Goal: Task Accomplishment & Management: Use online tool/utility

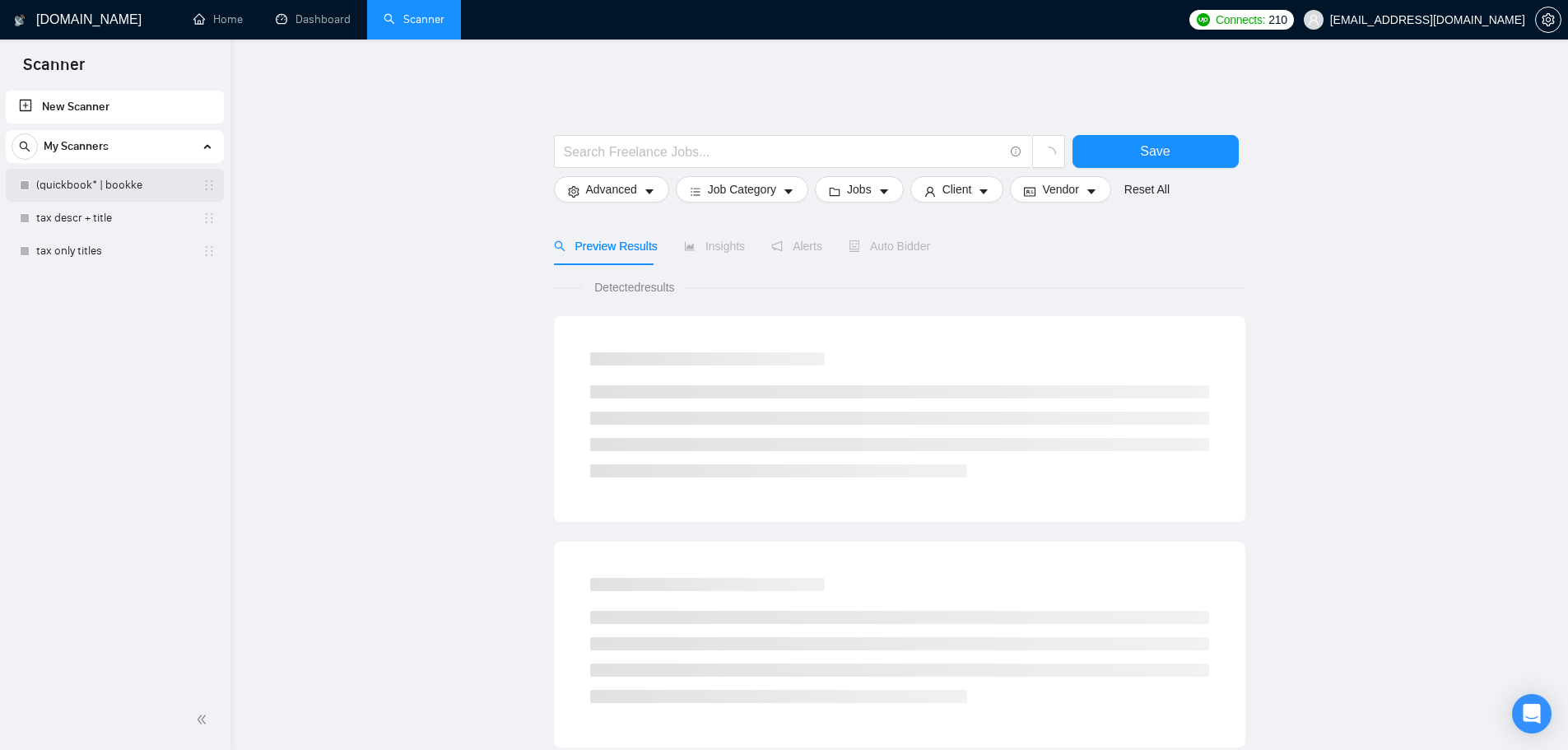
click at [108, 189] on link "(quickbook* | bookke" at bounding box center [114, 185] width 157 height 33
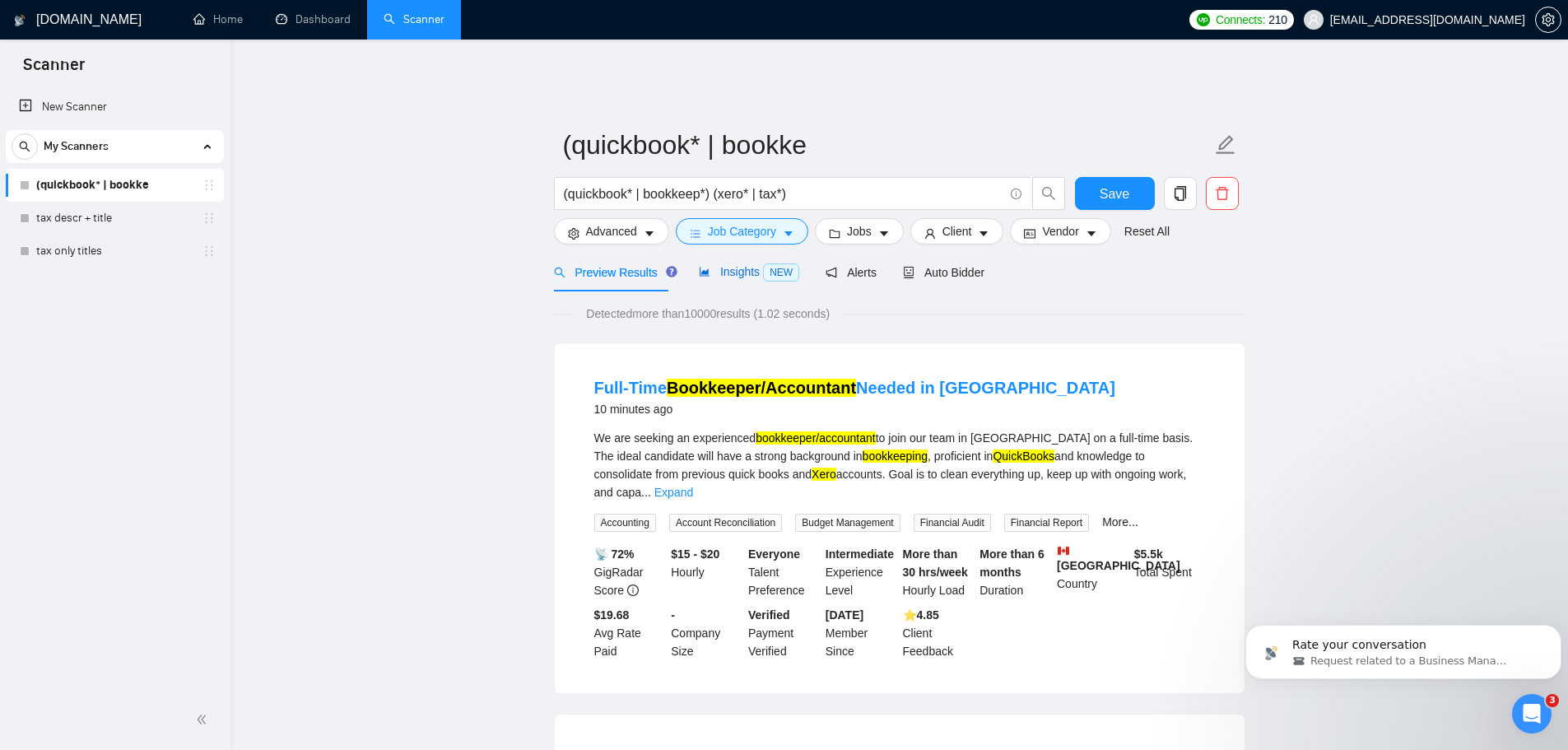
click at [732, 265] on span "Insights NEW" at bounding box center [749, 272] width 100 height 13
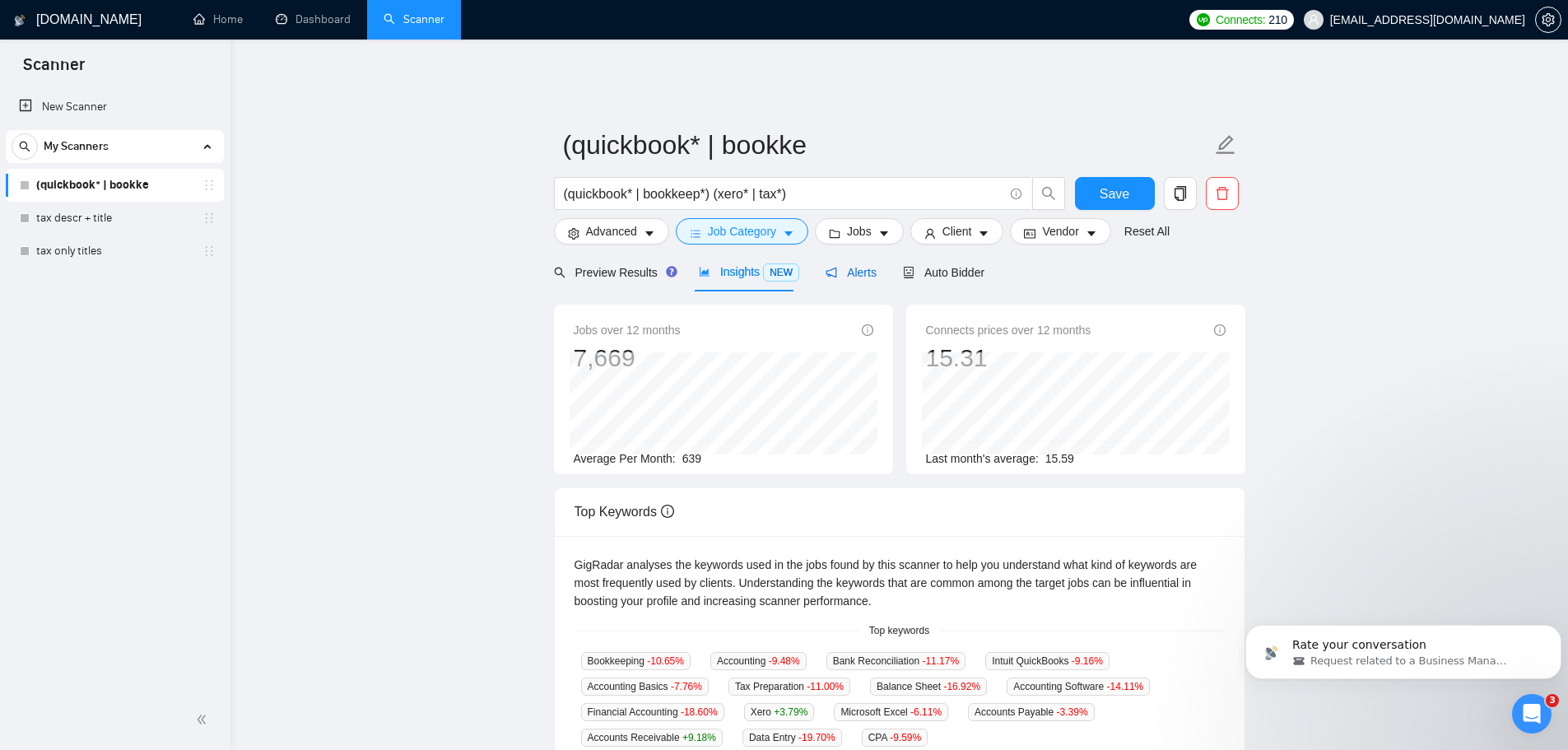
click at [831, 265] on span "Alerts" at bounding box center [851, 272] width 51 height 13
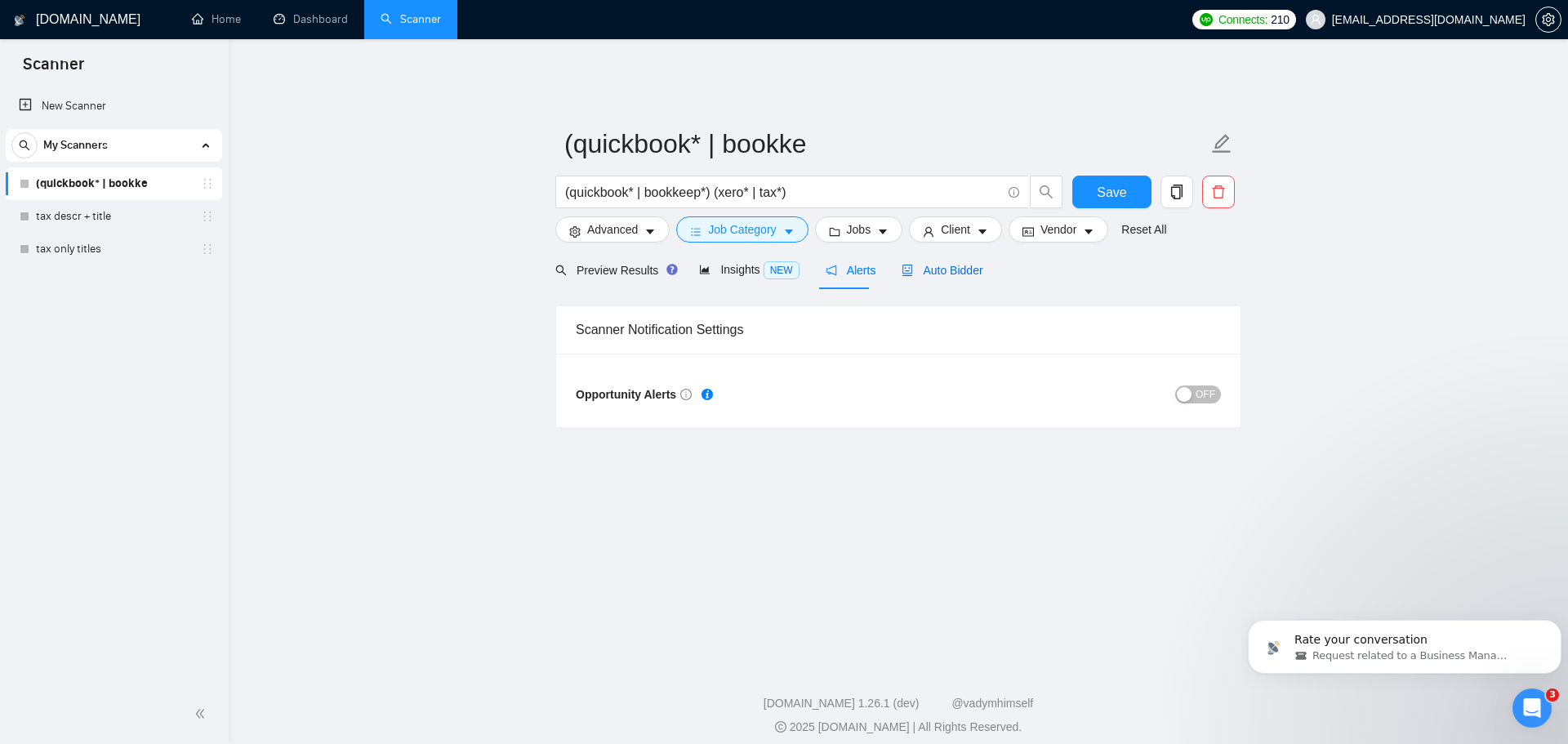
click at [929, 263] on span "Auto Bidder" at bounding box center [942, 270] width 81 height 13
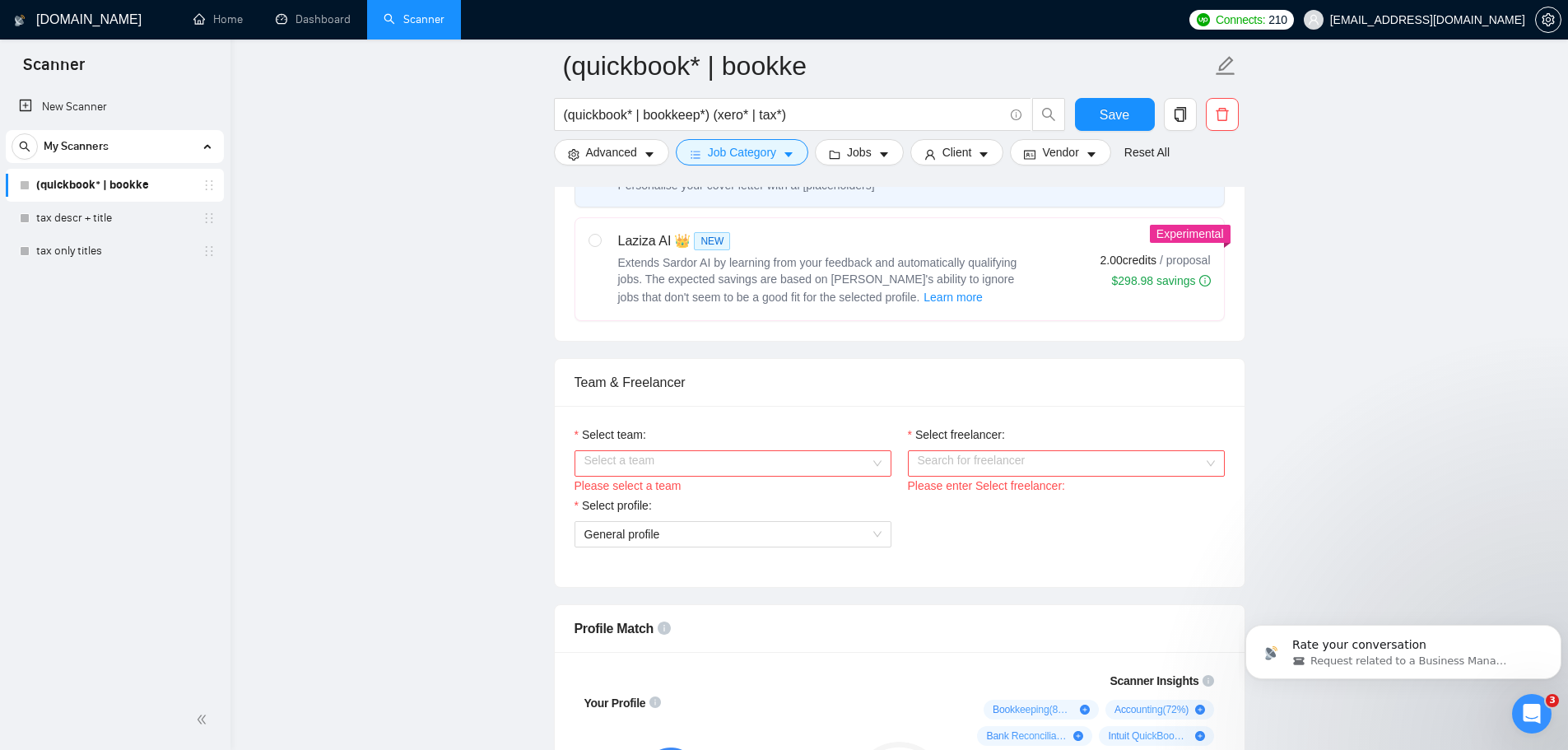
scroll to position [741, 0]
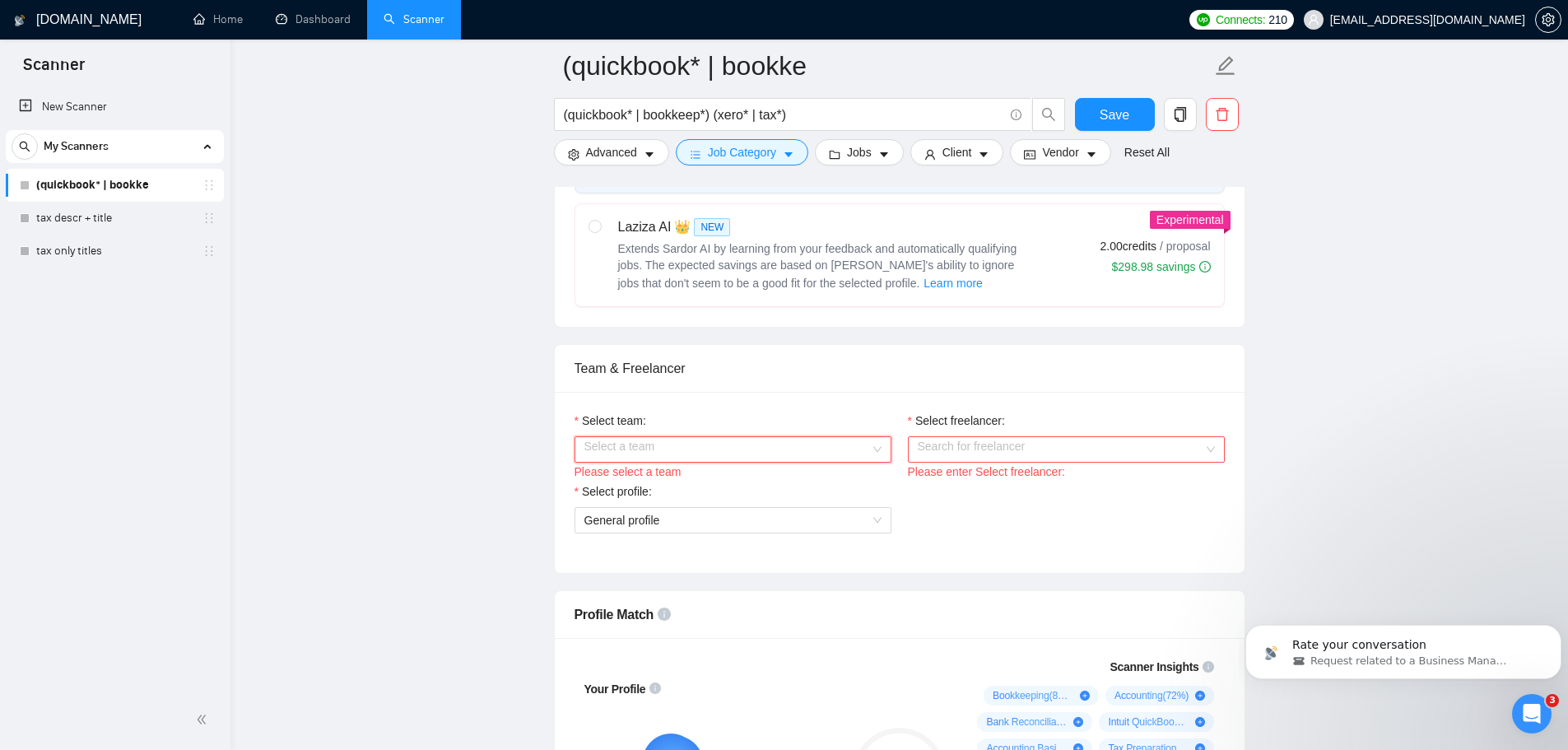
click at [803, 437] on input "Select team:" at bounding box center [727, 450] width 285 height 25
click at [765, 469] on div "WizPro Accounting LLC" at bounding box center [732, 469] width 297 height 18
click at [1014, 439] on input "Select freelancer:" at bounding box center [1060, 450] width 285 height 25
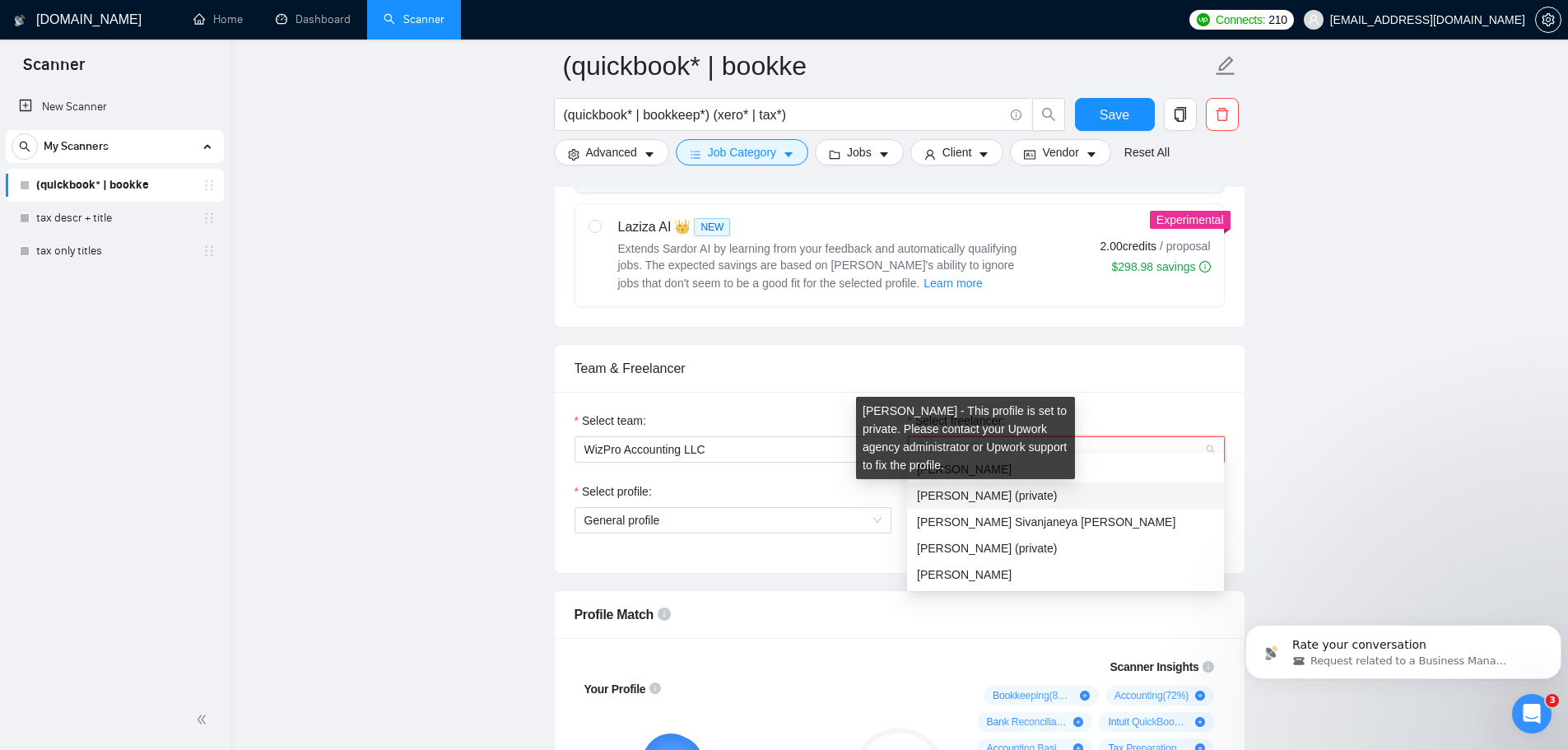
click at [957, 469] on div "Pinal Patel - This profile is set to private. Please contact your Upwork agency…" at bounding box center [965, 437] width 219 height 82
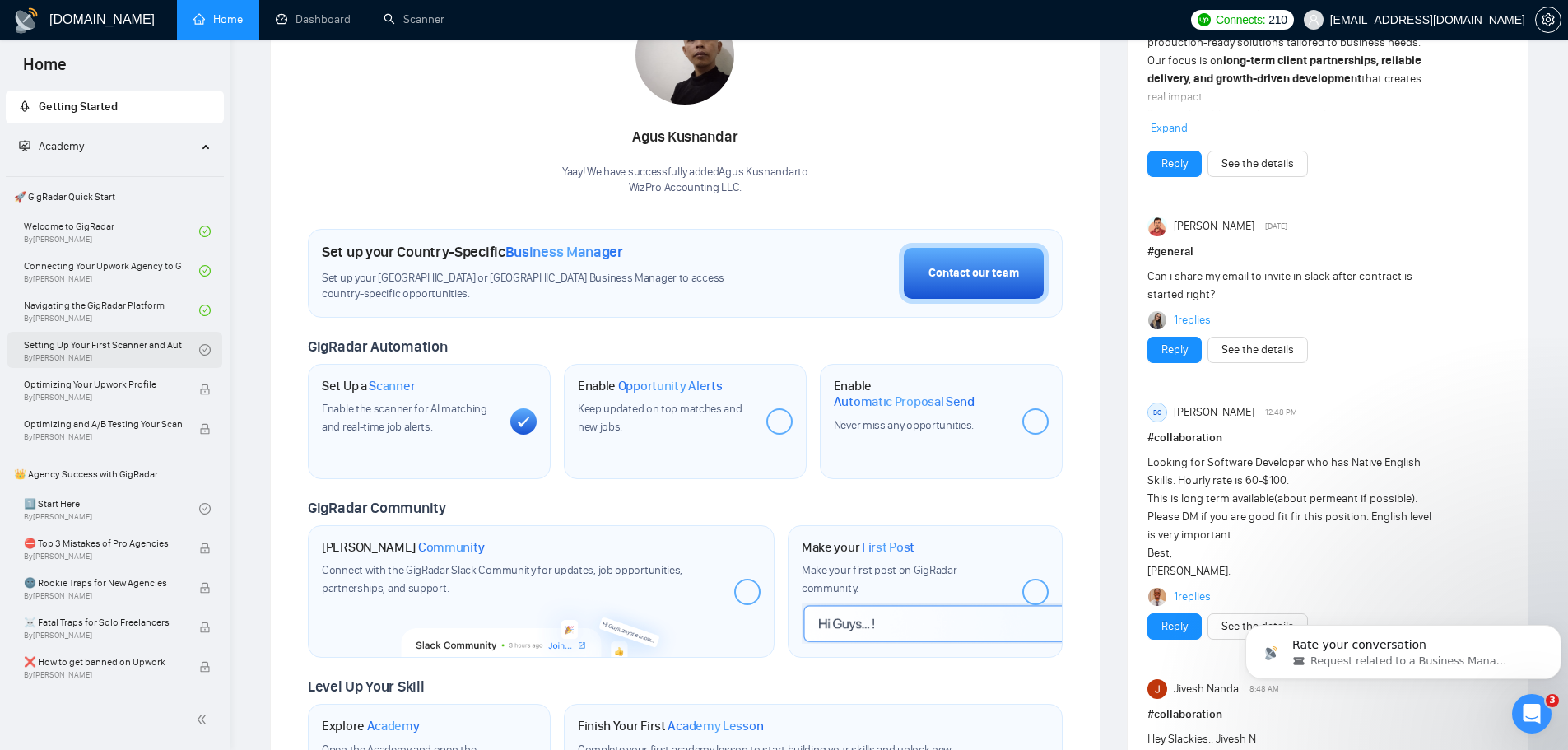
click at [131, 341] on link "Setting Up Your First Scanner and Auto-Bidder By [PERSON_NAME]" at bounding box center [111, 349] width 176 height 36
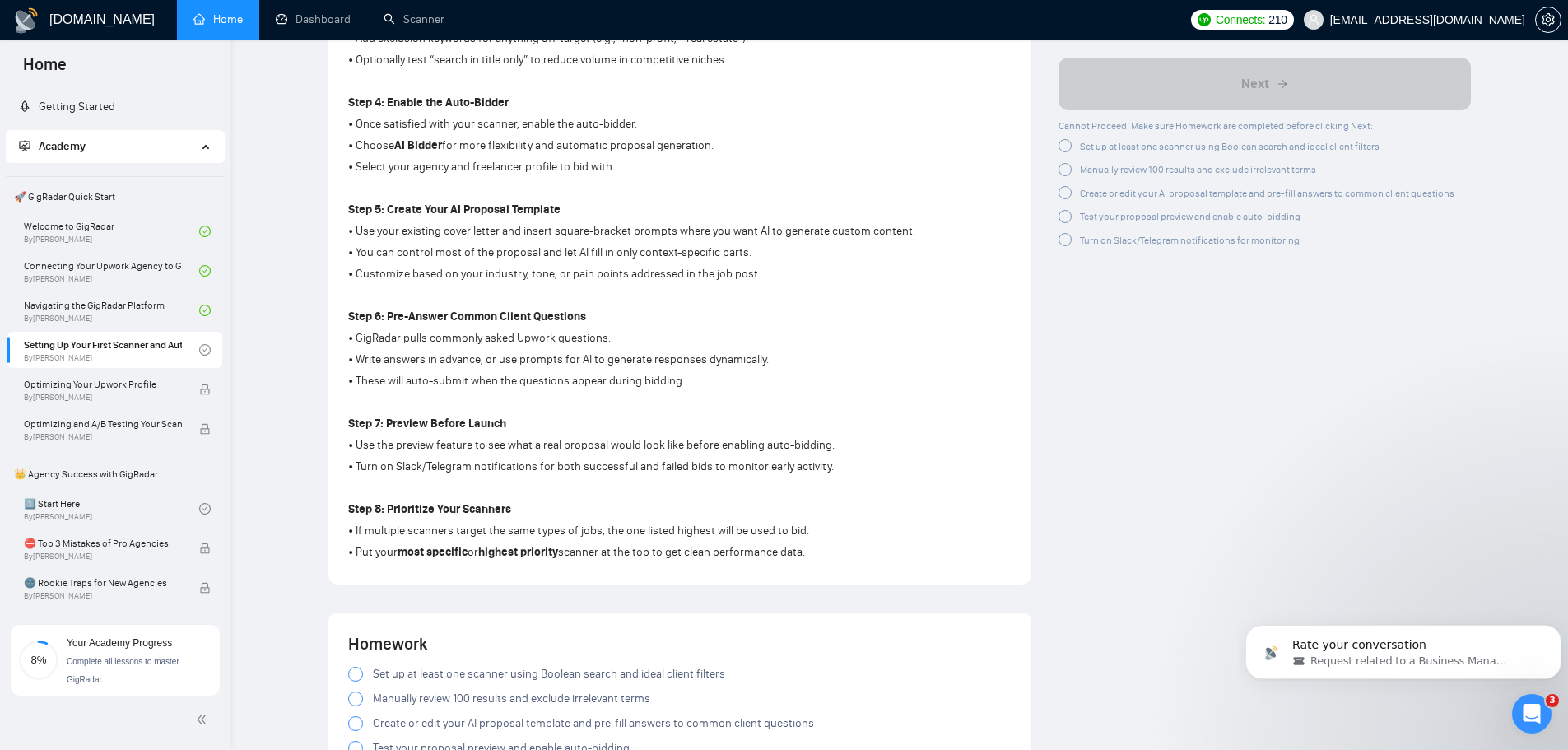
scroll to position [1481, 0]
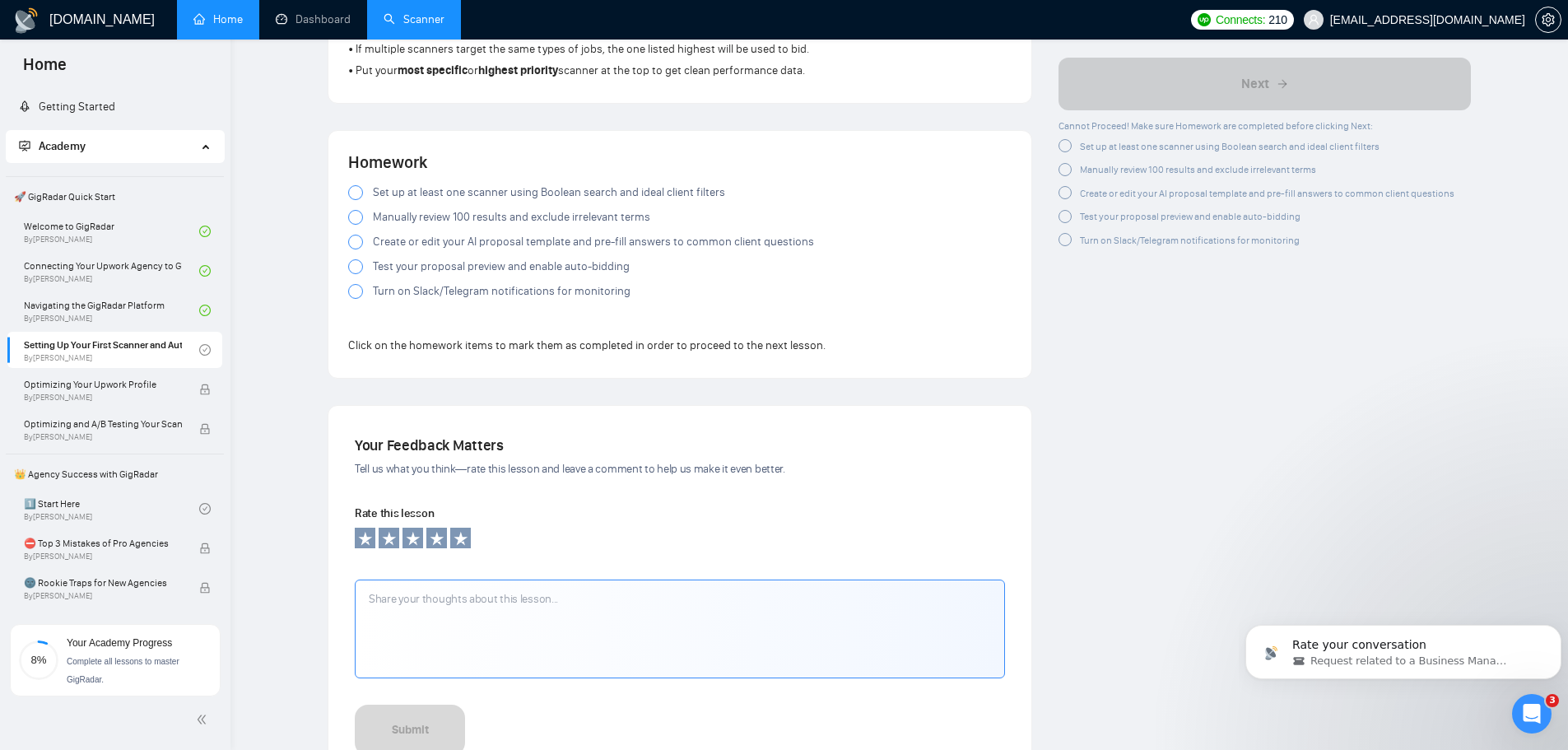
click at [408, 21] on link "Scanner" at bounding box center [414, 19] width 60 height 14
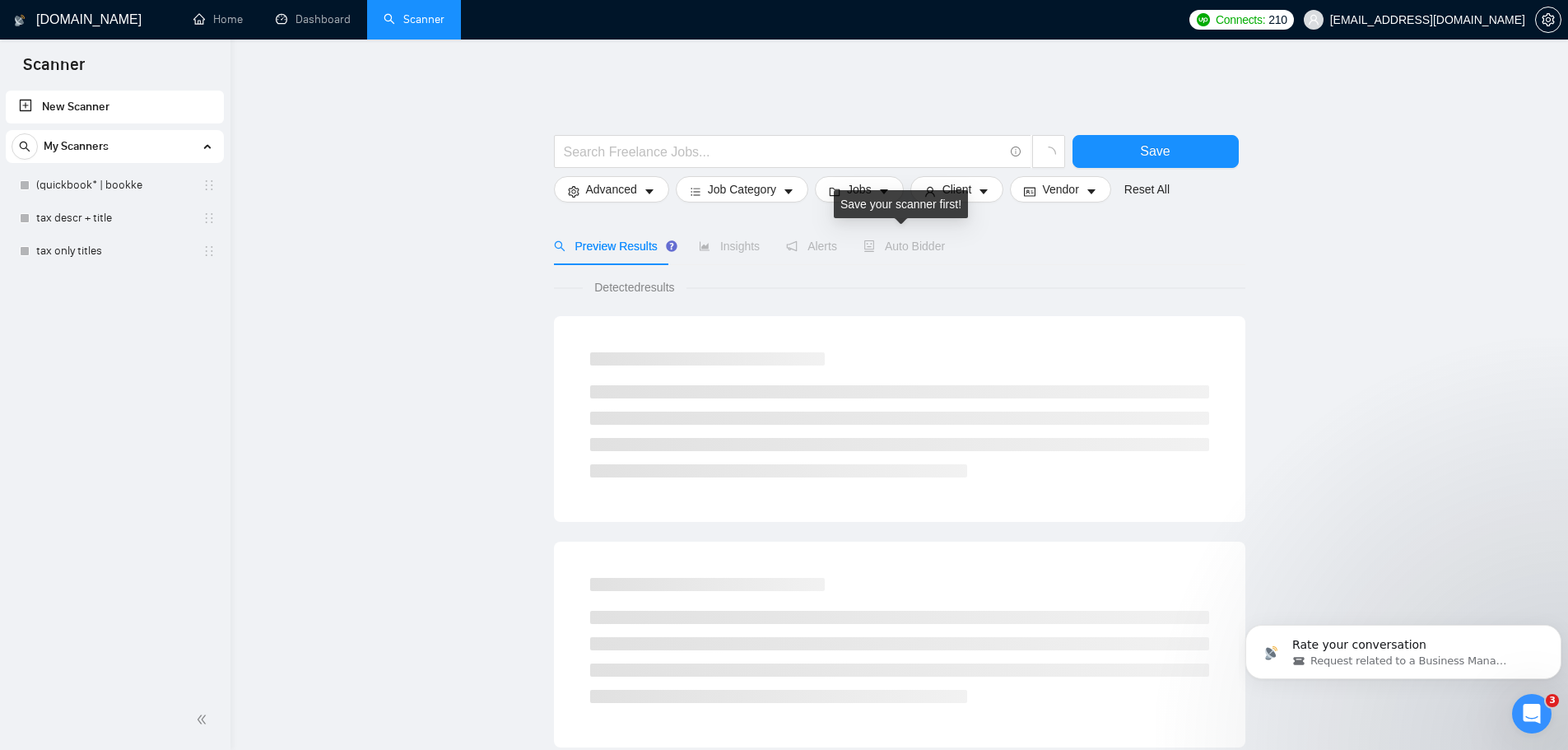
click at [775, 240] on span "Auto Bidder" at bounding box center [904, 247] width 81 height 13
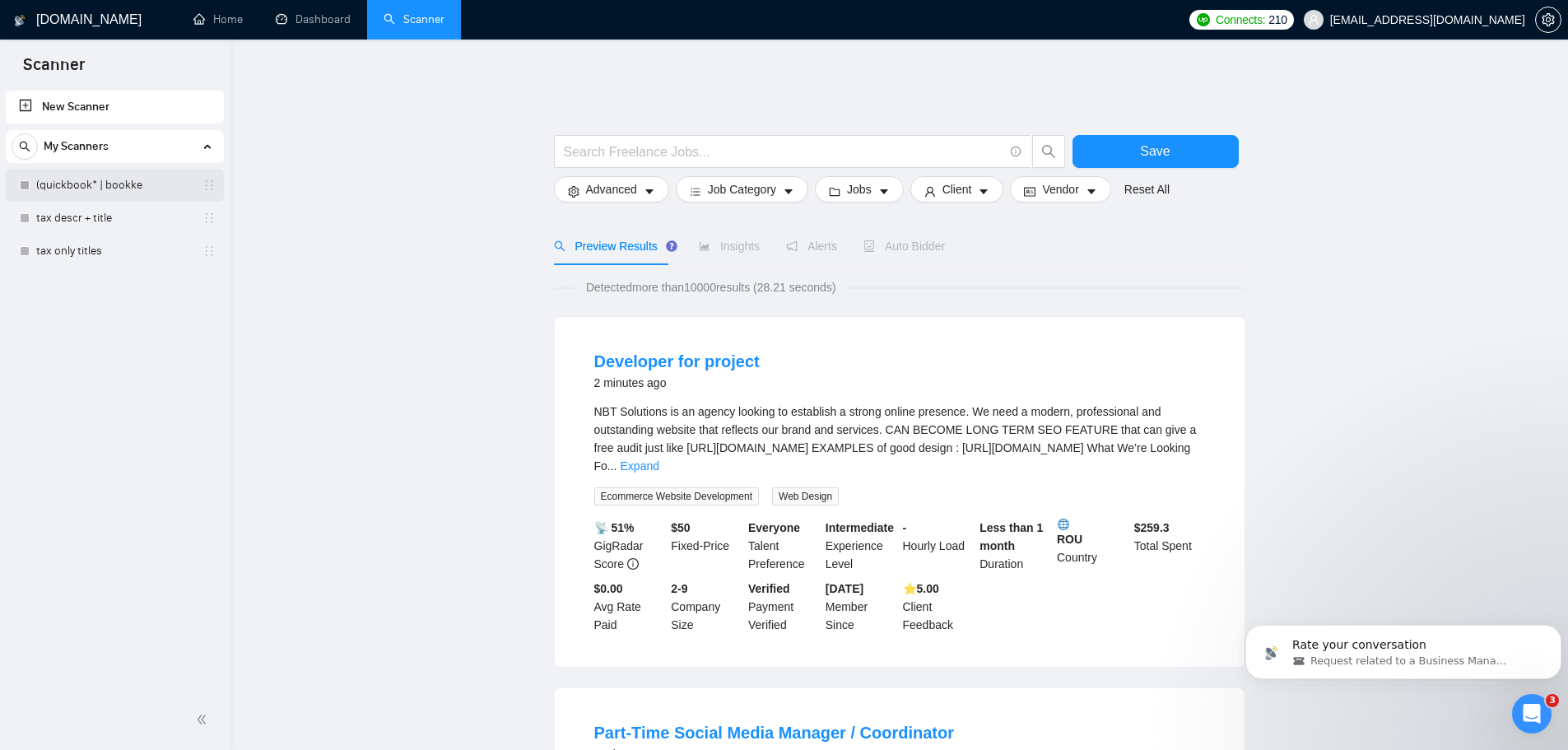
click at [158, 181] on link "(quickbook* | bookke" at bounding box center [114, 185] width 157 height 33
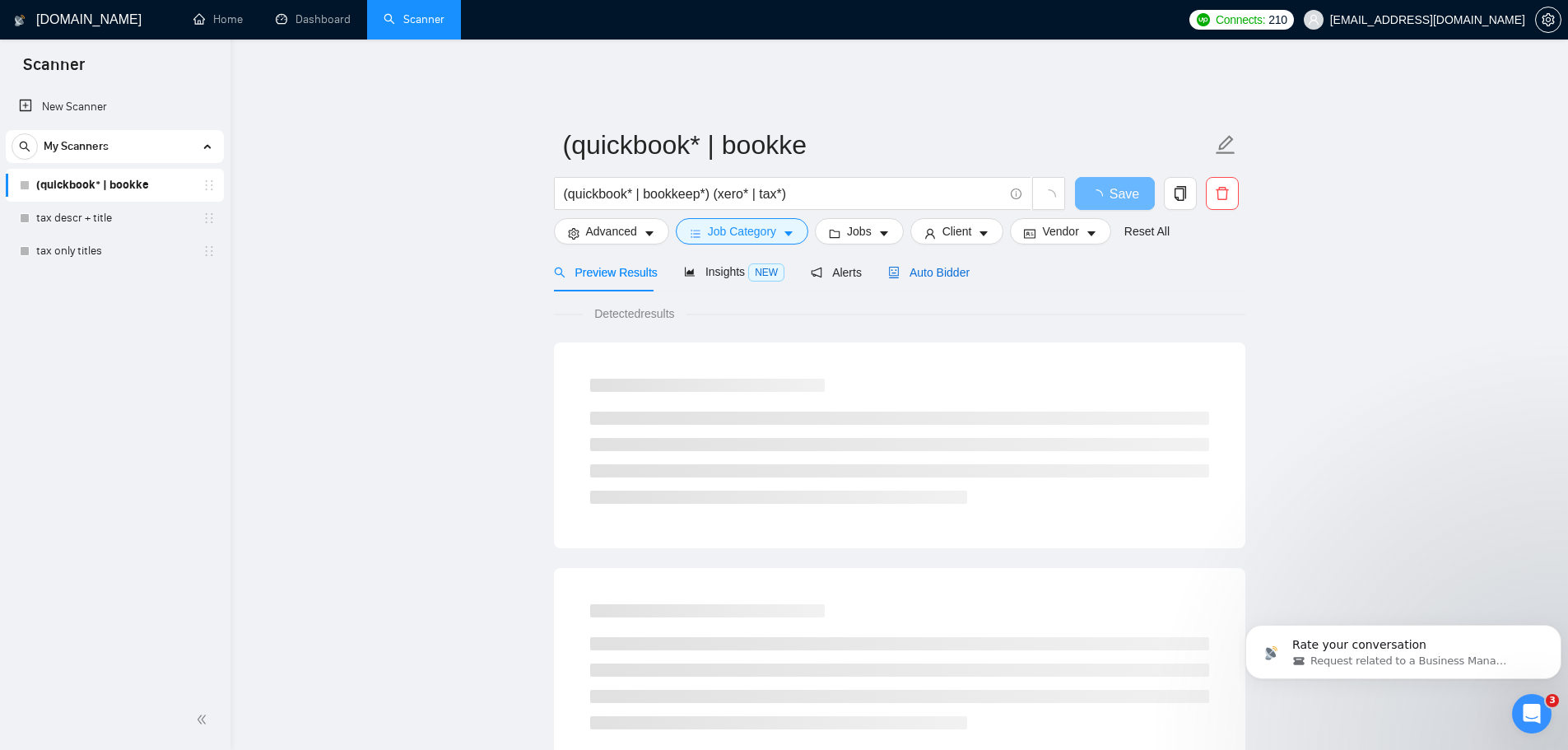
click at [775, 265] on span "Auto Bidder" at bounding box center [929, 272] width 81 height 13
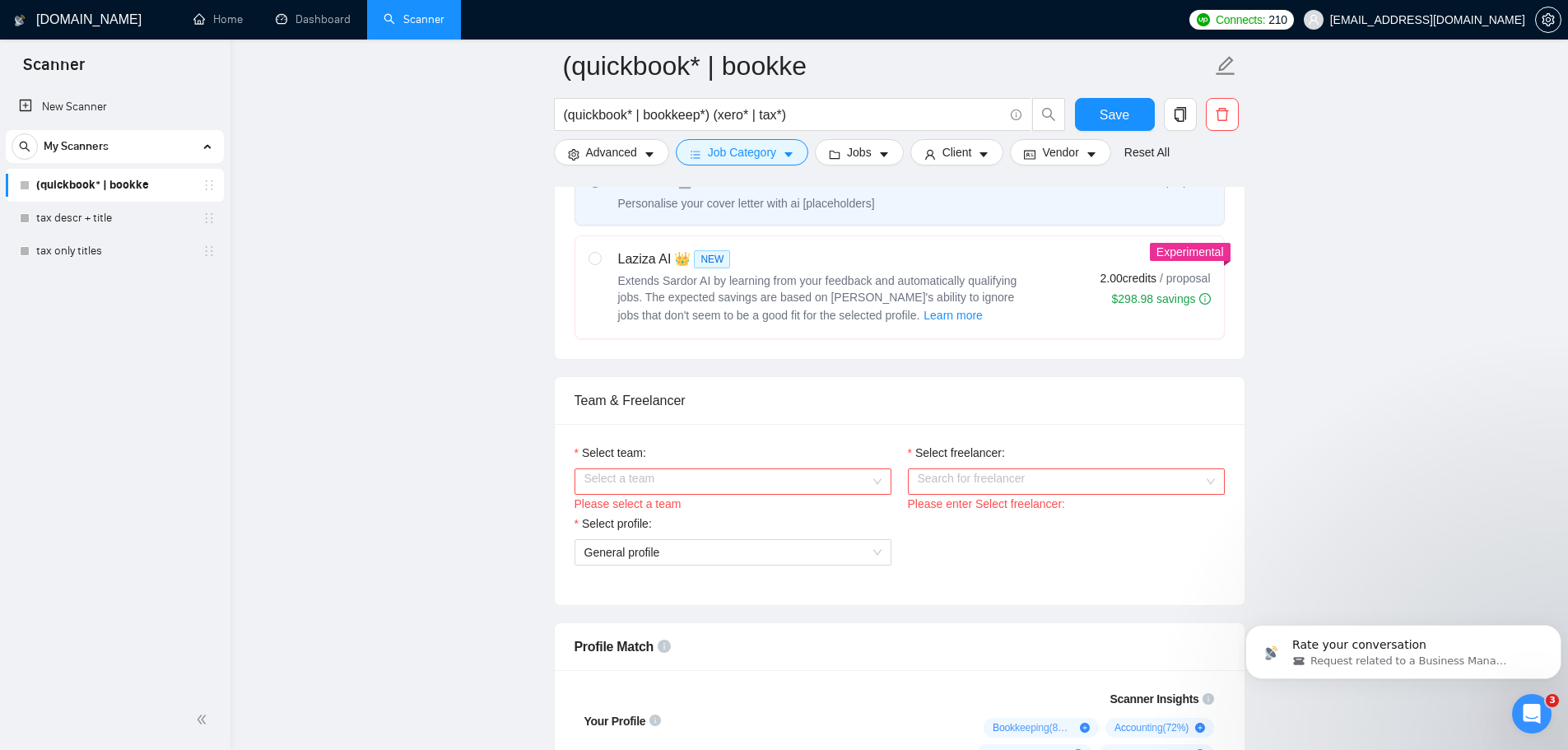
scroll to position [741, 0]
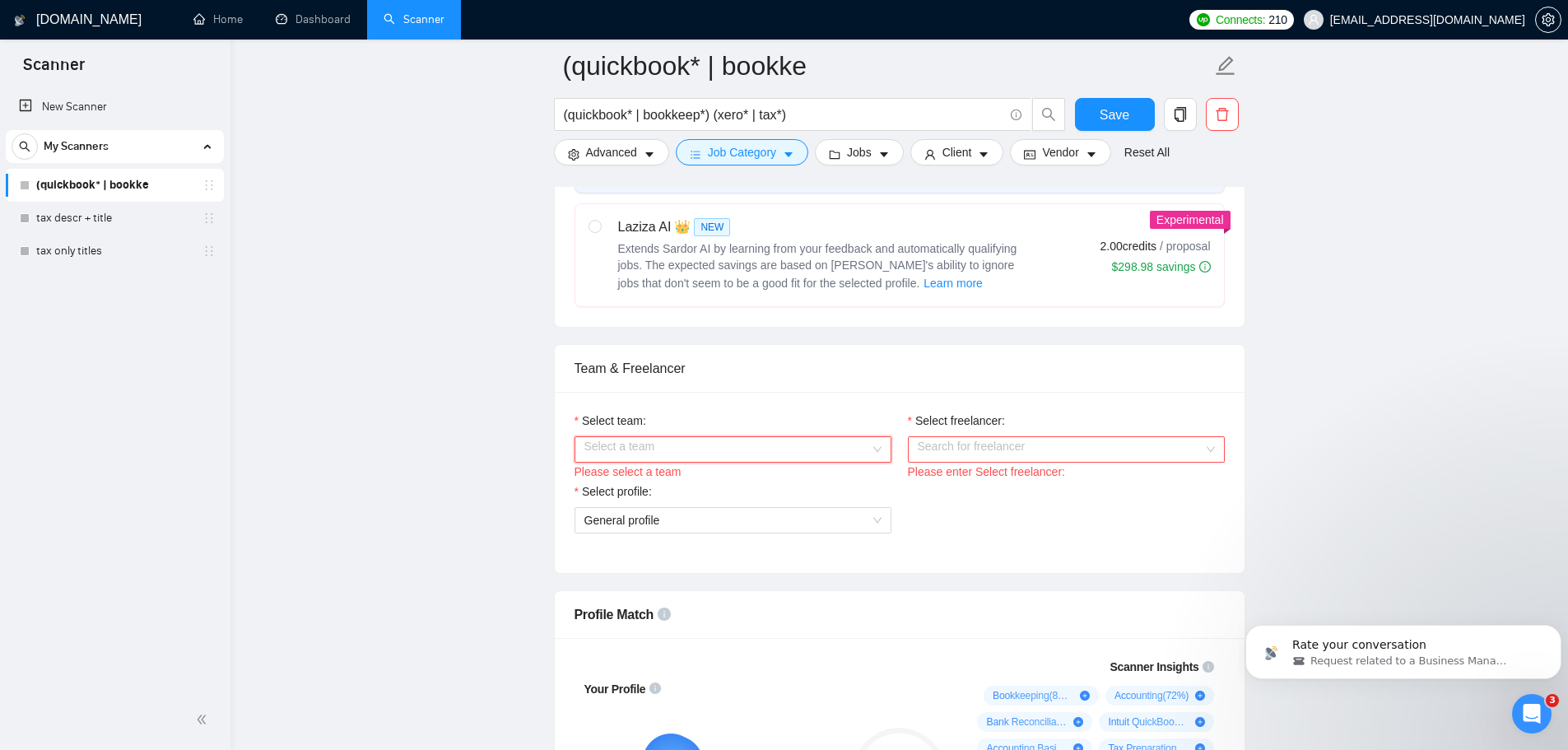
click at [744, 442] on input "Select team:" at bounding box center [727, 450] width 285 height 25
click at [721, 476] on div "WizPro Accounting LLC" at bounding box center [732, 469] width 297 height 18
click at [775, 446] on input "Select freelancer:" at bounding box center [1060, 450] width 285 height 25
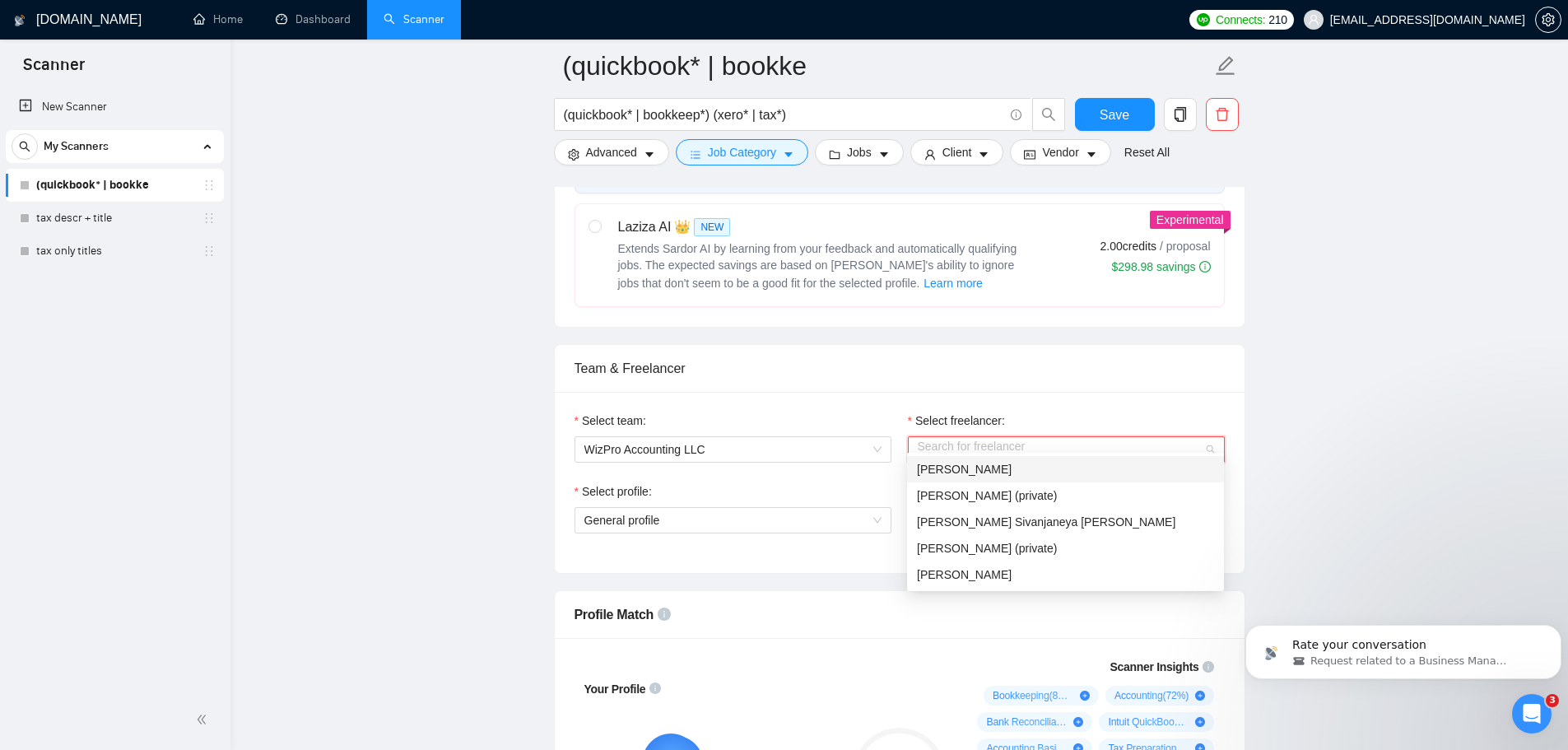
click at [775, 472] on div "[PERSON_NAME]" at bounding box center [1065, 469] width 297 height 18
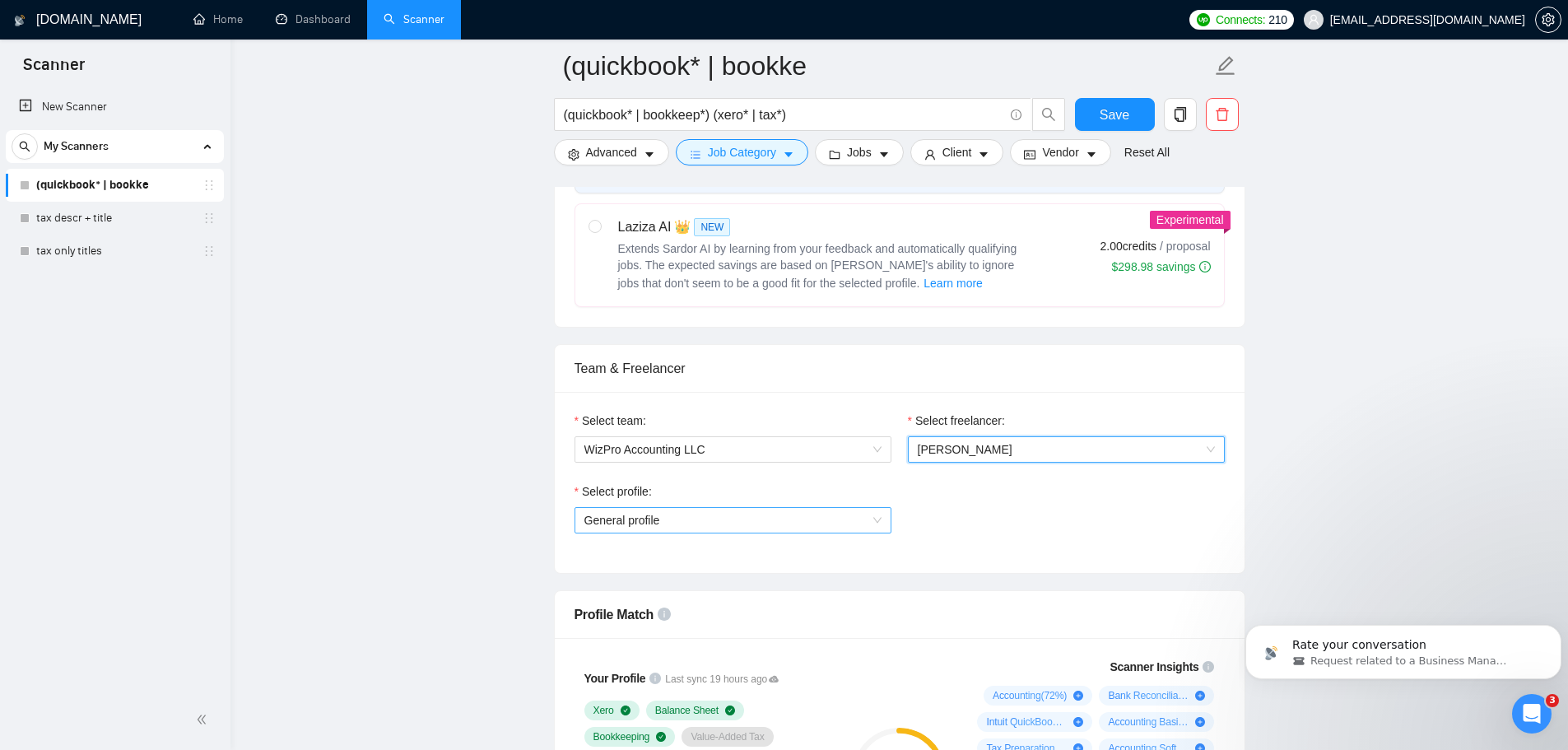
click at [763, 508] on span "General profile" at bounding box center [733, 520] width 297 height 25
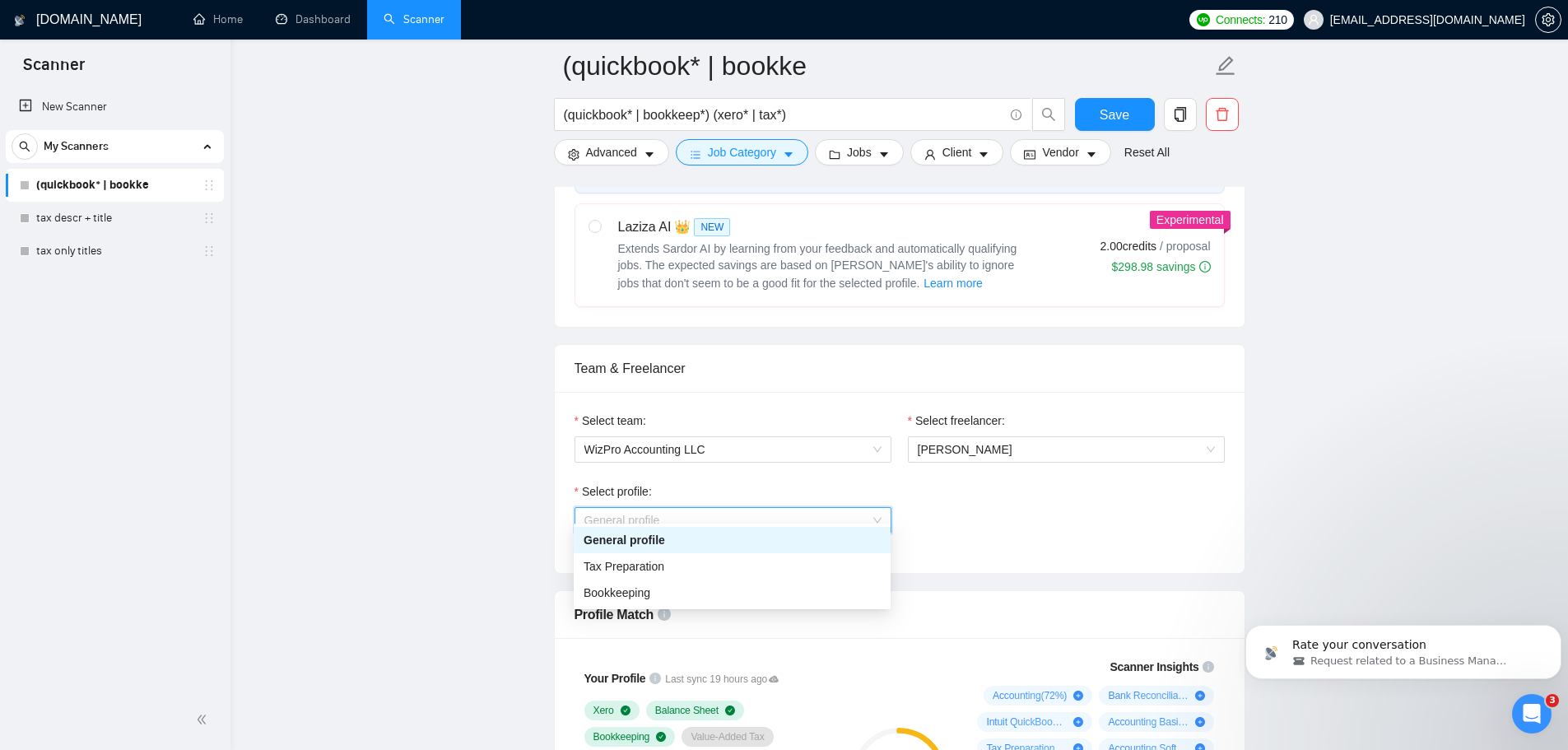
click at [763, 508] on span "General profile" at bounding box center [733, 520] width 297 height 25
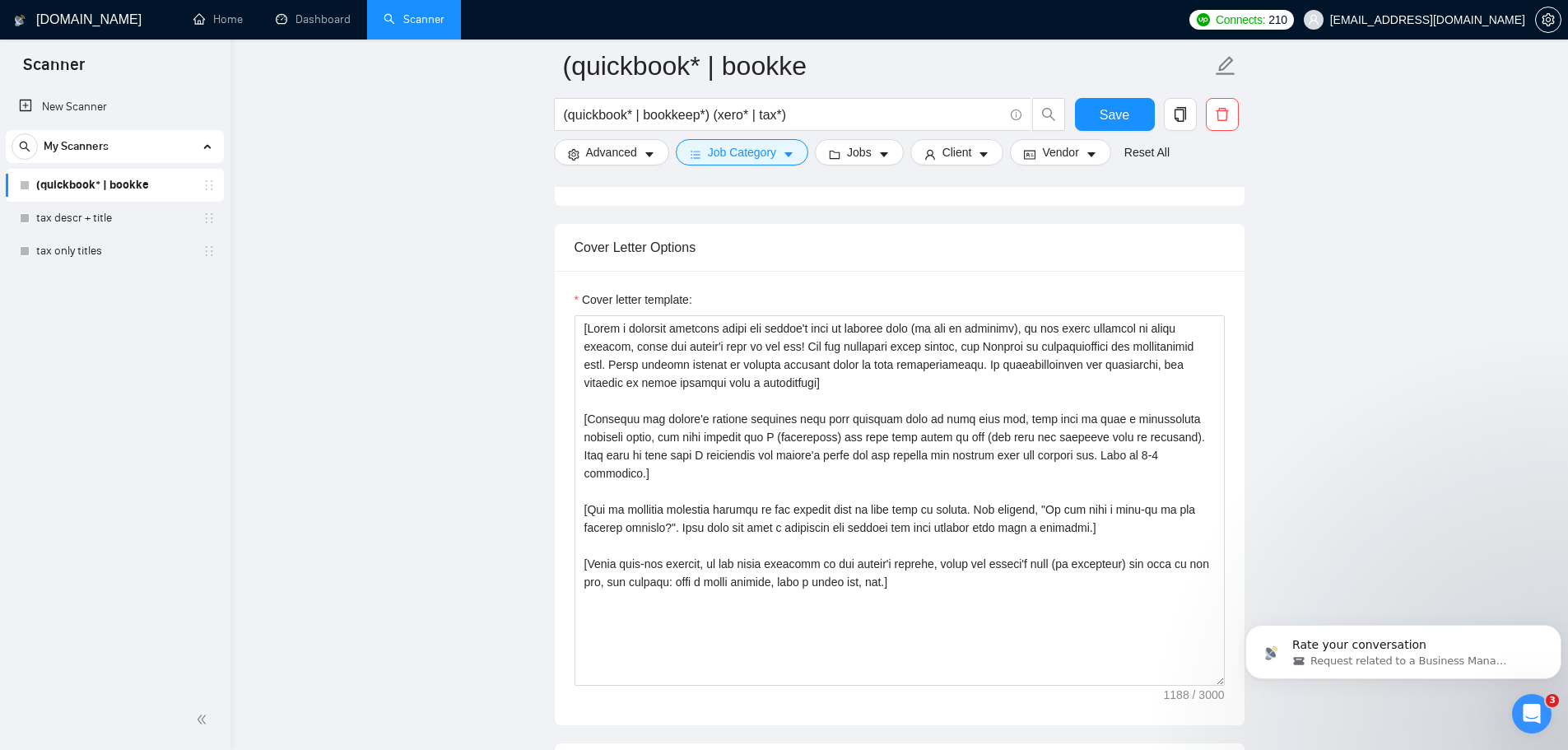
scroll to position [1811, 0]
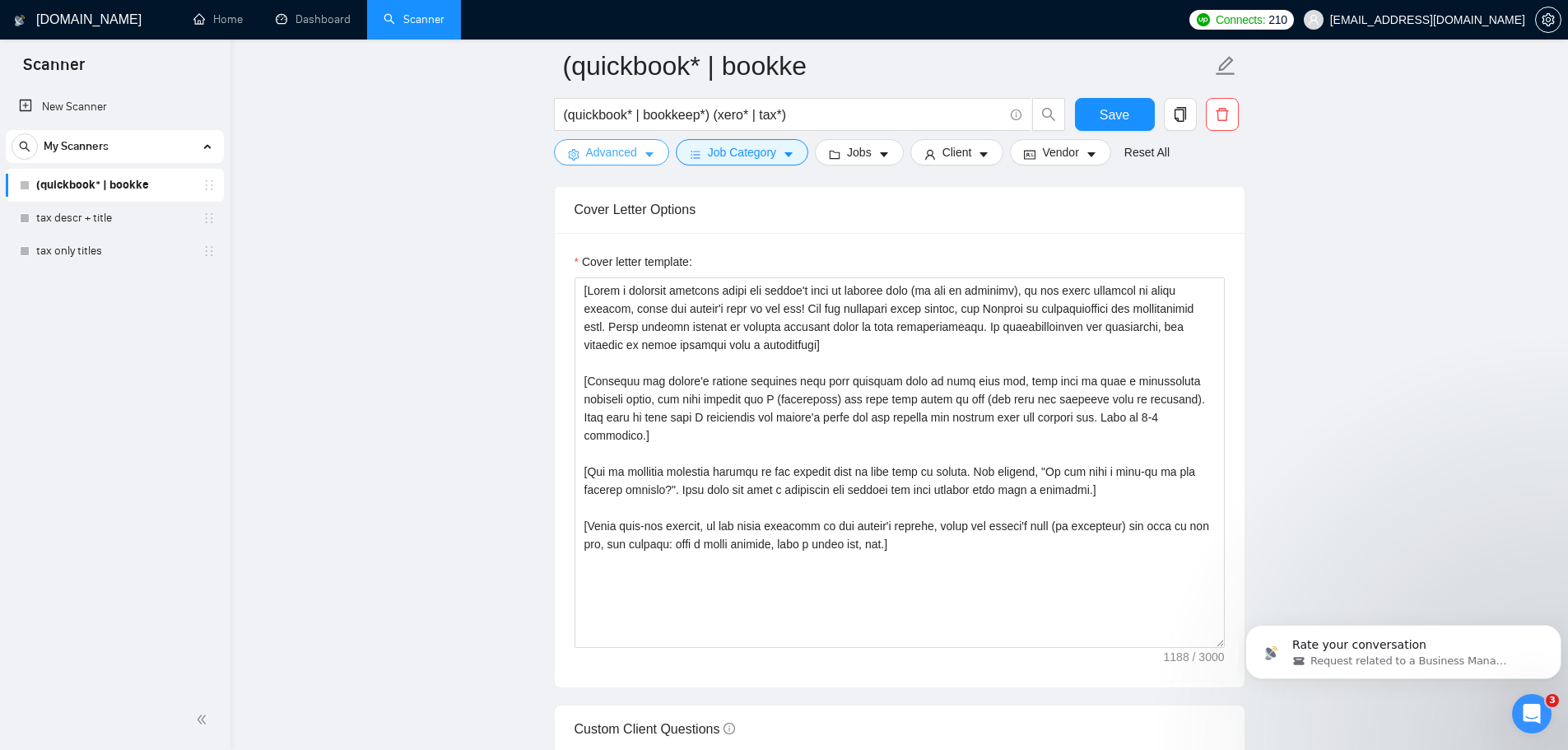
click at [614, 157] on span "Advanced" at bounding box center [611, 152] width 51 height 18
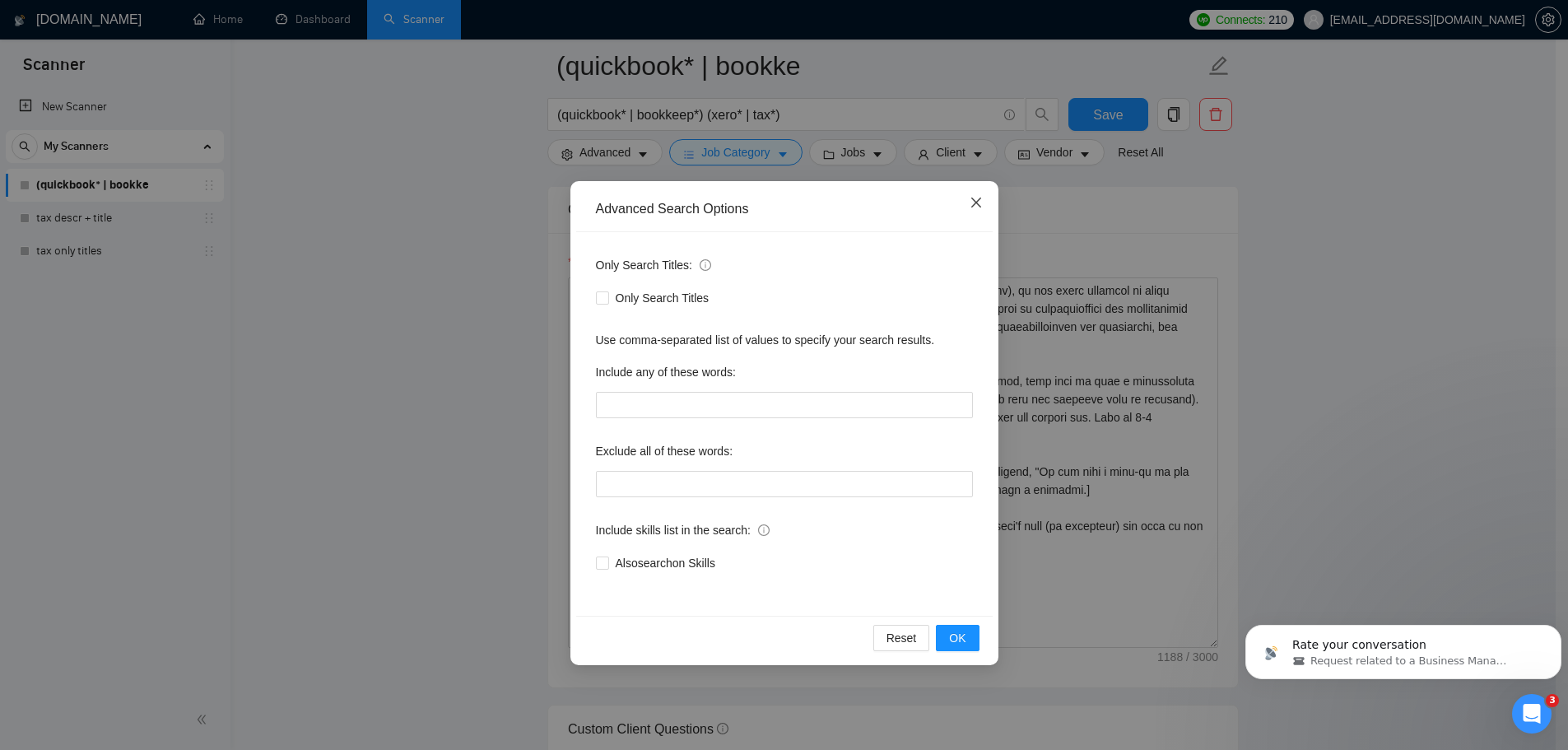
click at [775, 208] on icon "close" at bounding box center [976, 202] width 13 height 13
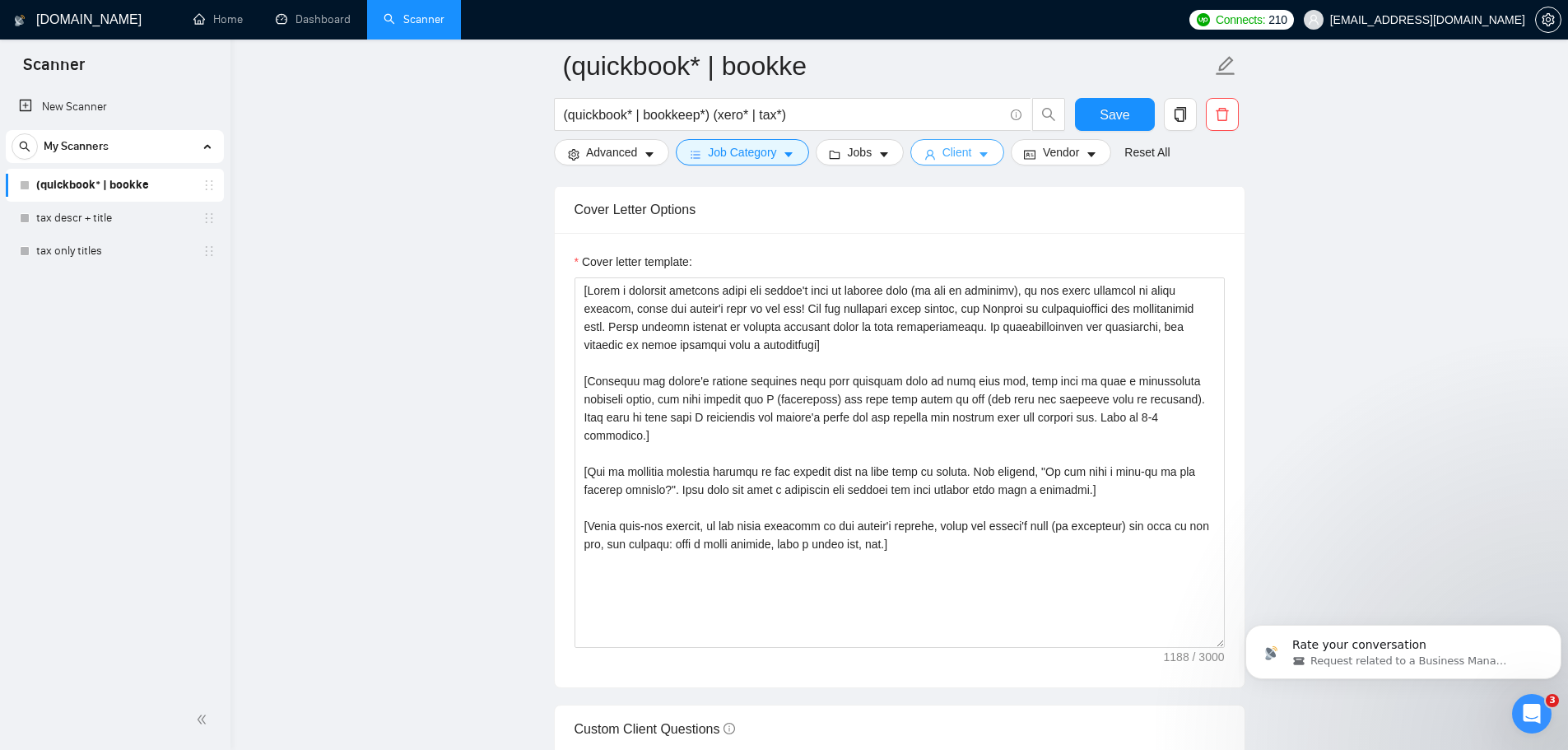
click at [775, 155] on span "Client" at bounding box center [956, 152] width 29 height 18
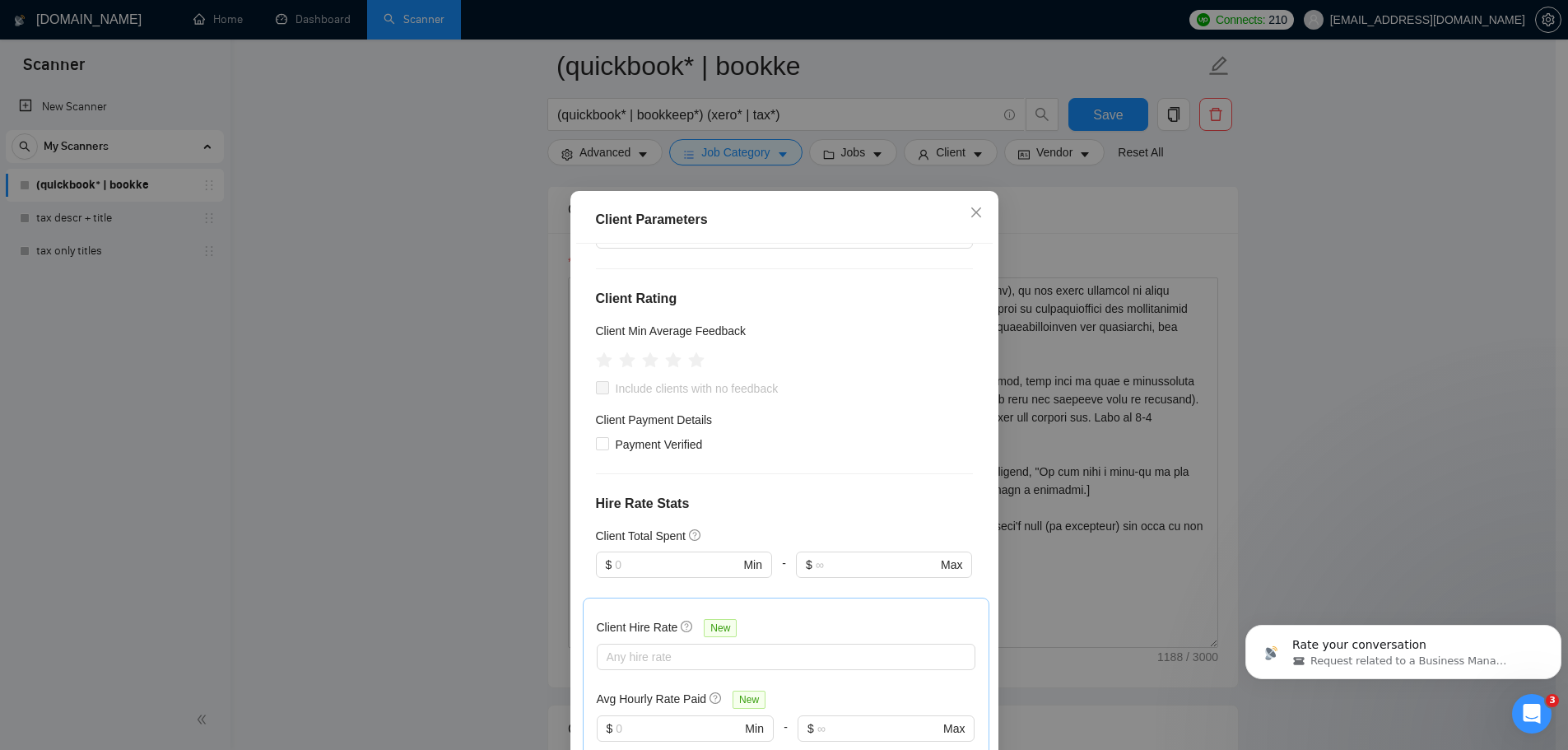
scroll to position [164, 0]
click at [596, 442] on input "Payment Verified" at bounding box center [602, 441] width 11 height 11
checkbox input "true"
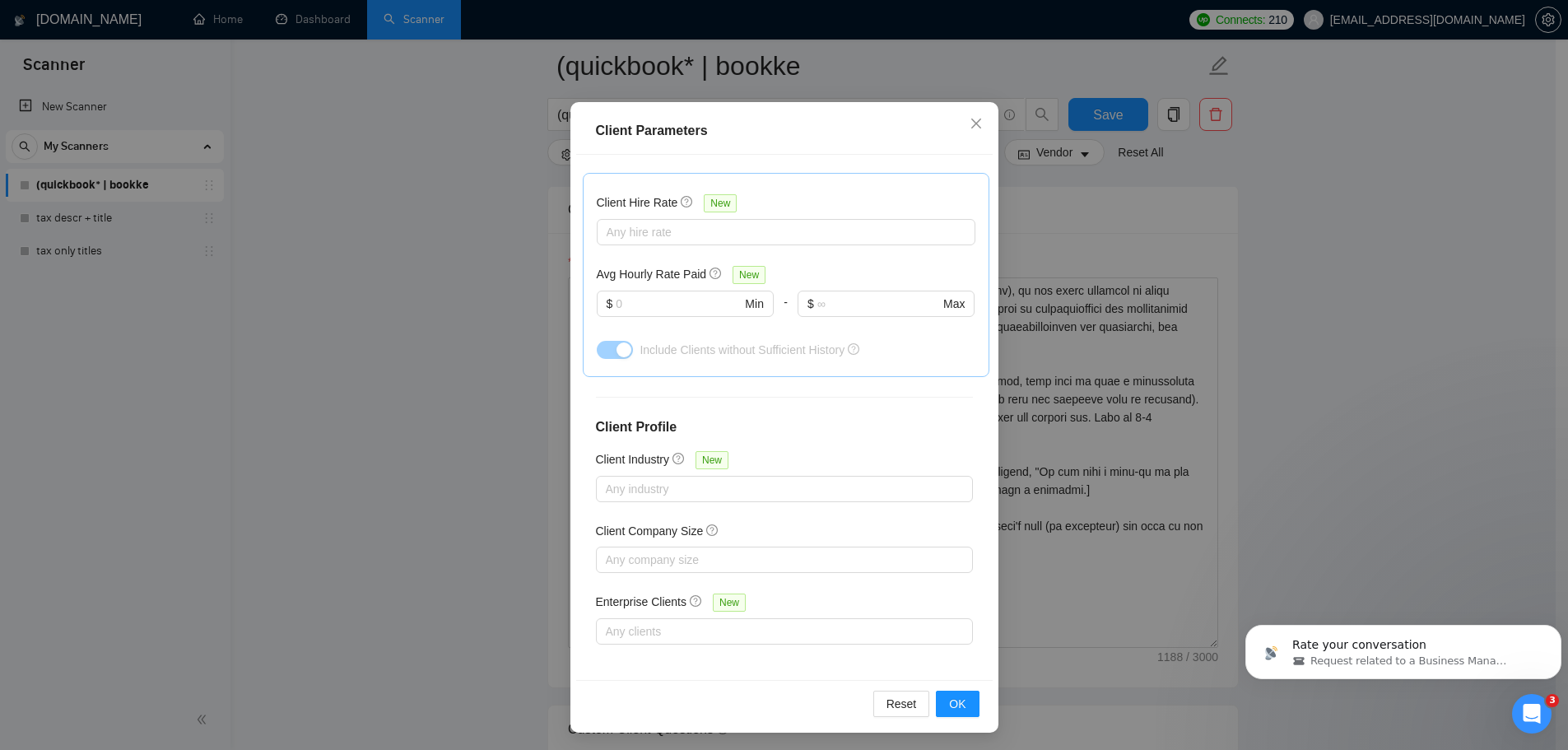
scroll to position [92, 0]
click at [775, 701] on span "OK" at bounding box center [956, 701] width 16 height 18
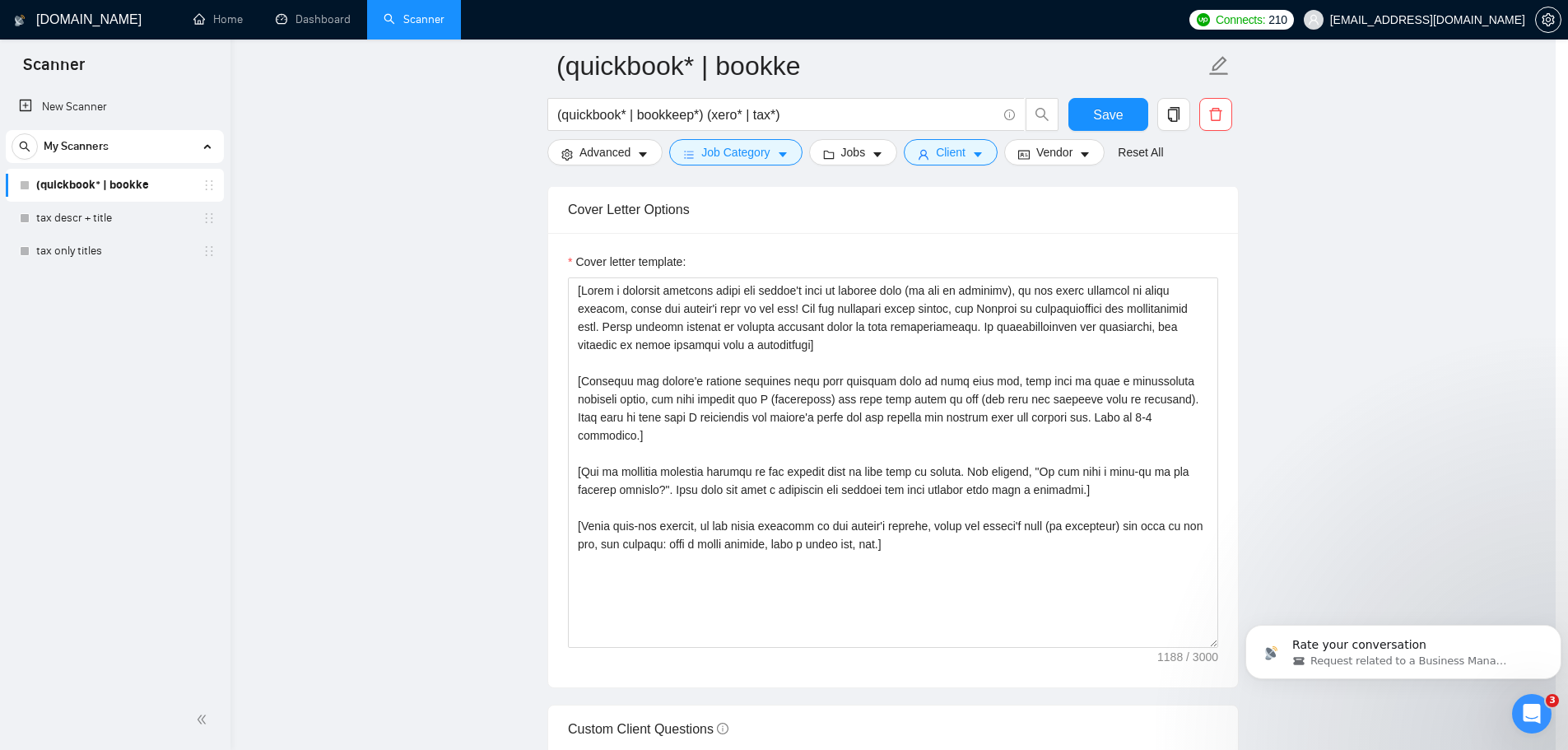
scroll to position [0, 0]
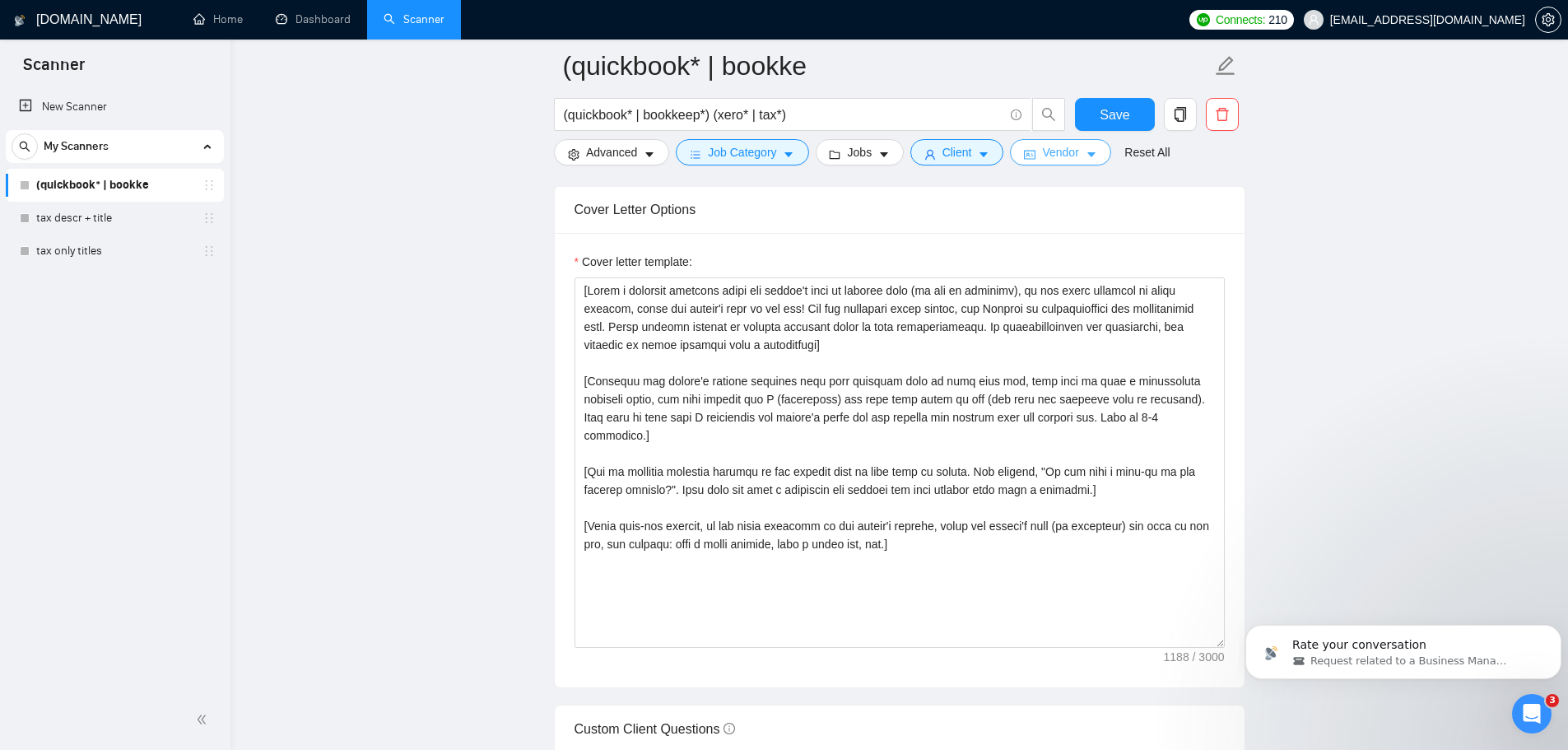
click at [775, 155] on span "Vendor" at bounding box center [1060, 152] width 36 height 18
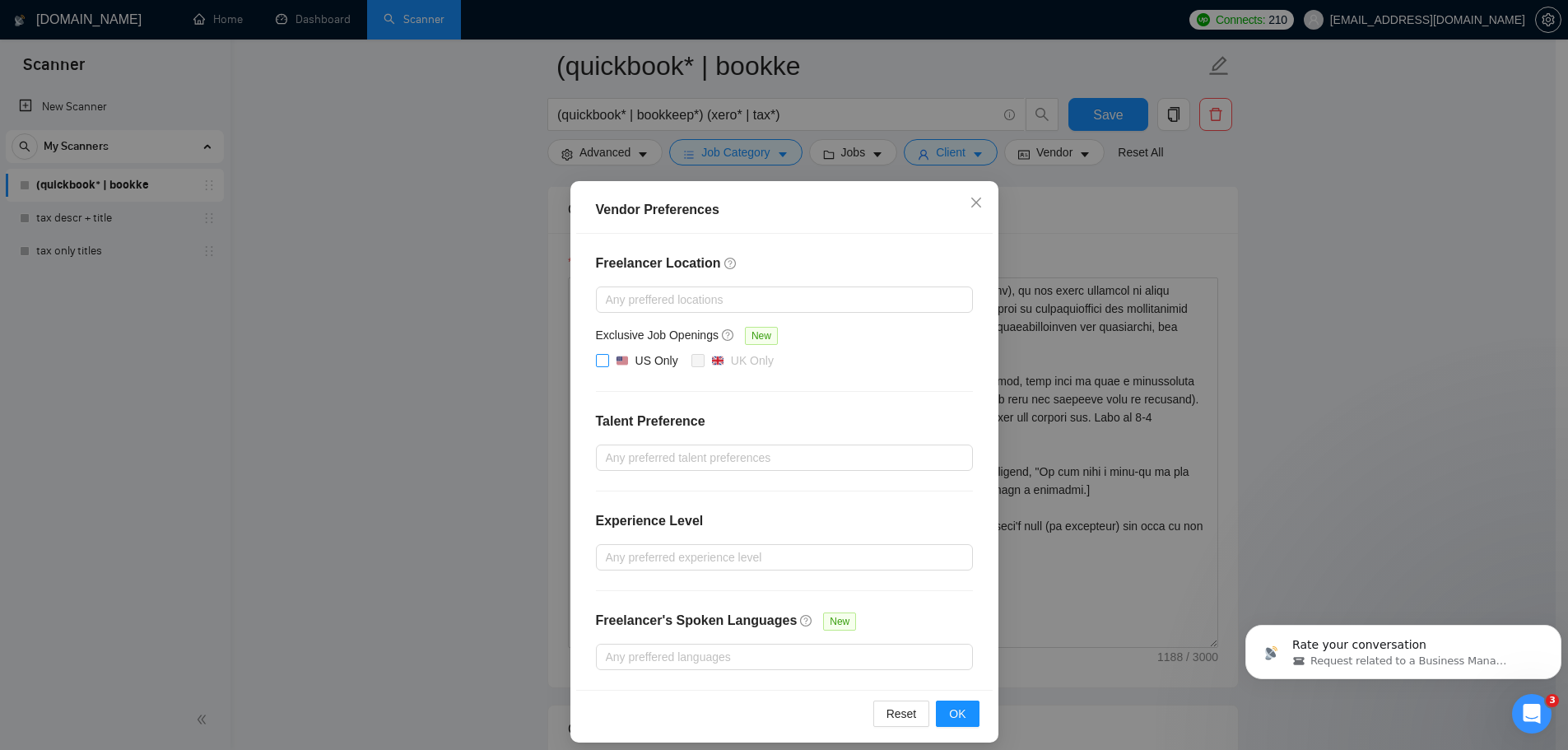
click at [598, 362] on input "US Only" at bounding box center [602, 360] width 11 height 11
checkbox input "true"
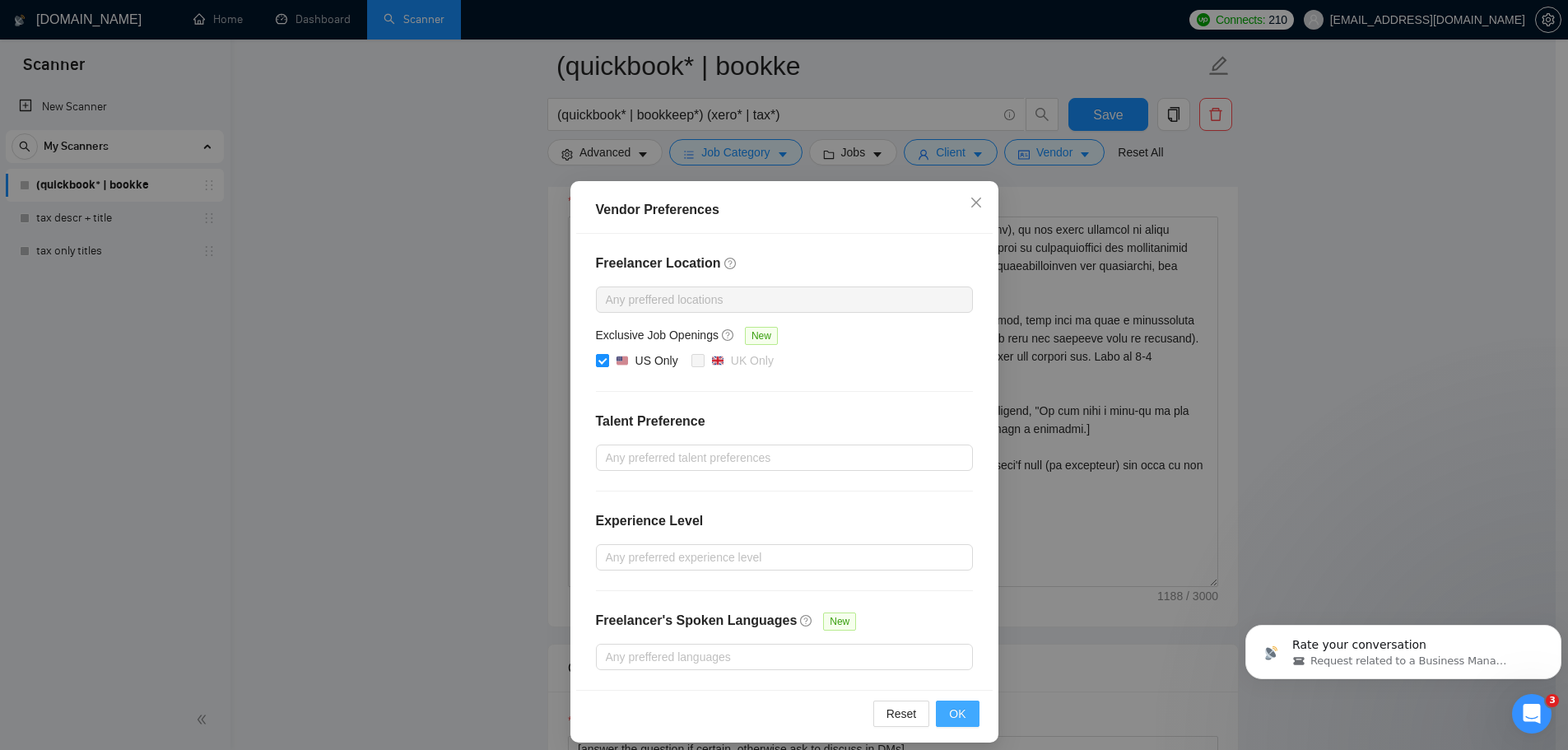
click at [775, 712] on button "OK" at bounding box center [957, 713] width 43 height 26
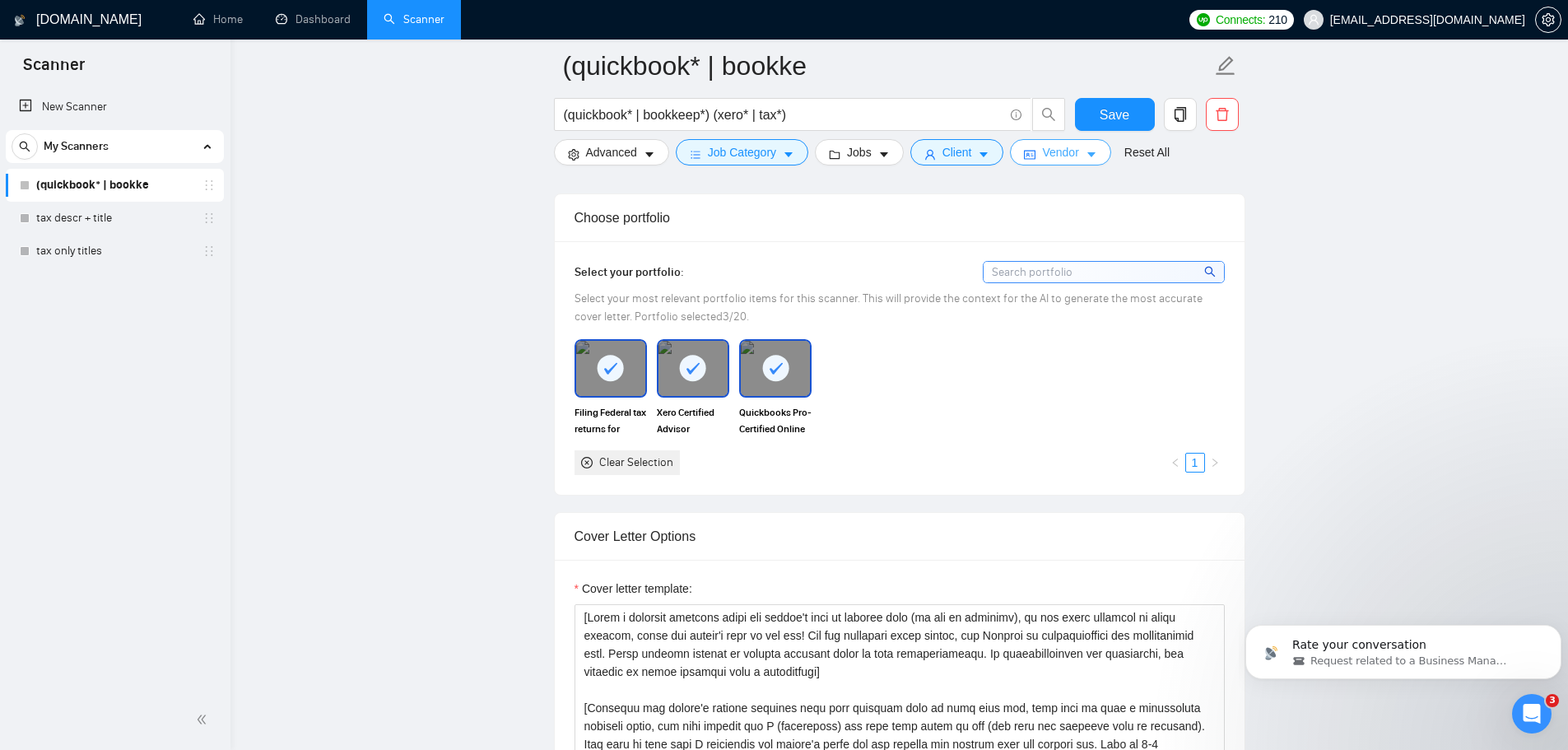
scroll to position [1317, 0]
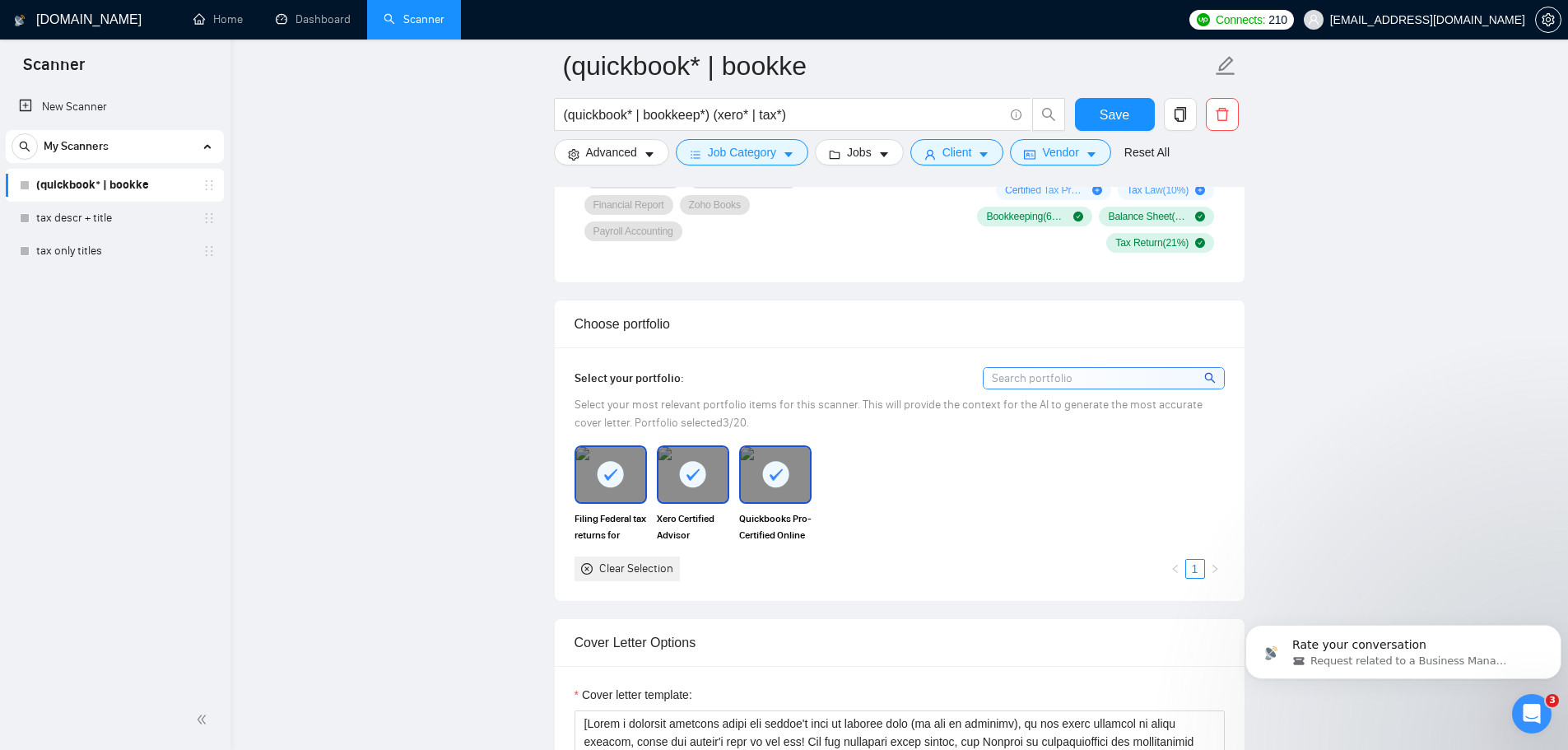
click at [610, 469] on icon at bounding box center [610, 475] width 13 height 11
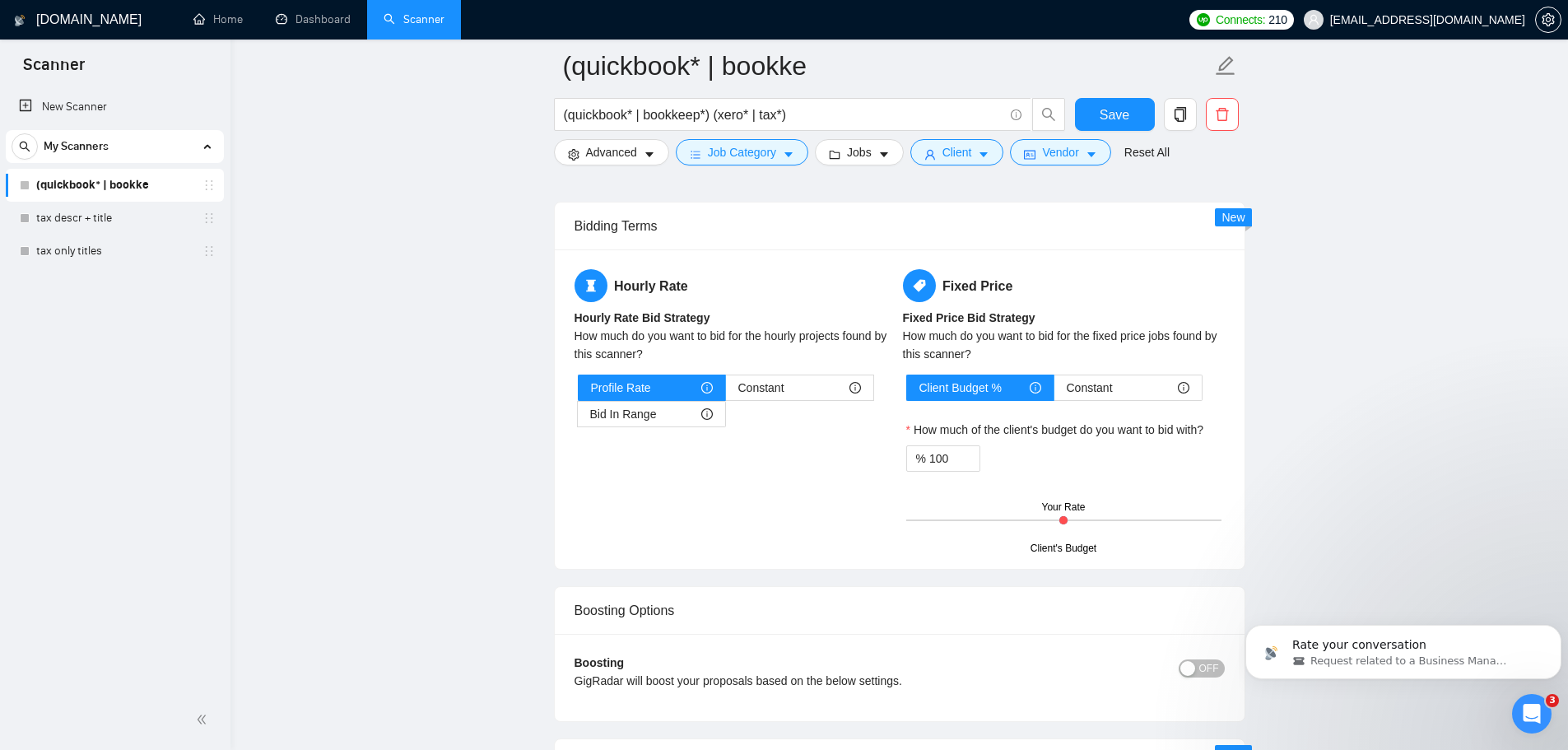
scroll to position [2551, 0]
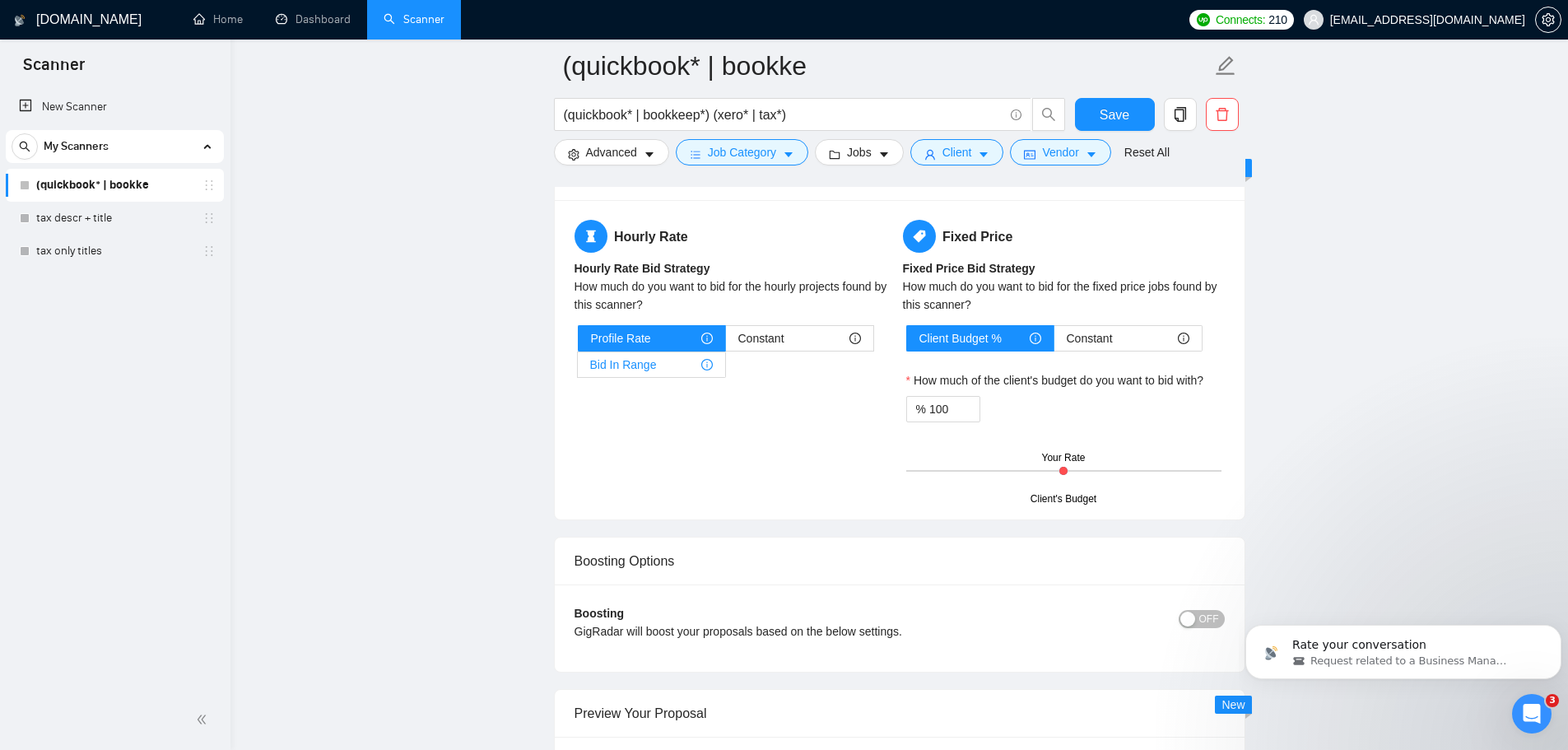
click at [684, 357] on div "Bid In Range" at bounding box center [652, 365] width 123 height 25
click at [578, 368] on input "Bid In Range" at bounding box center [578, 368] width 0 height 0
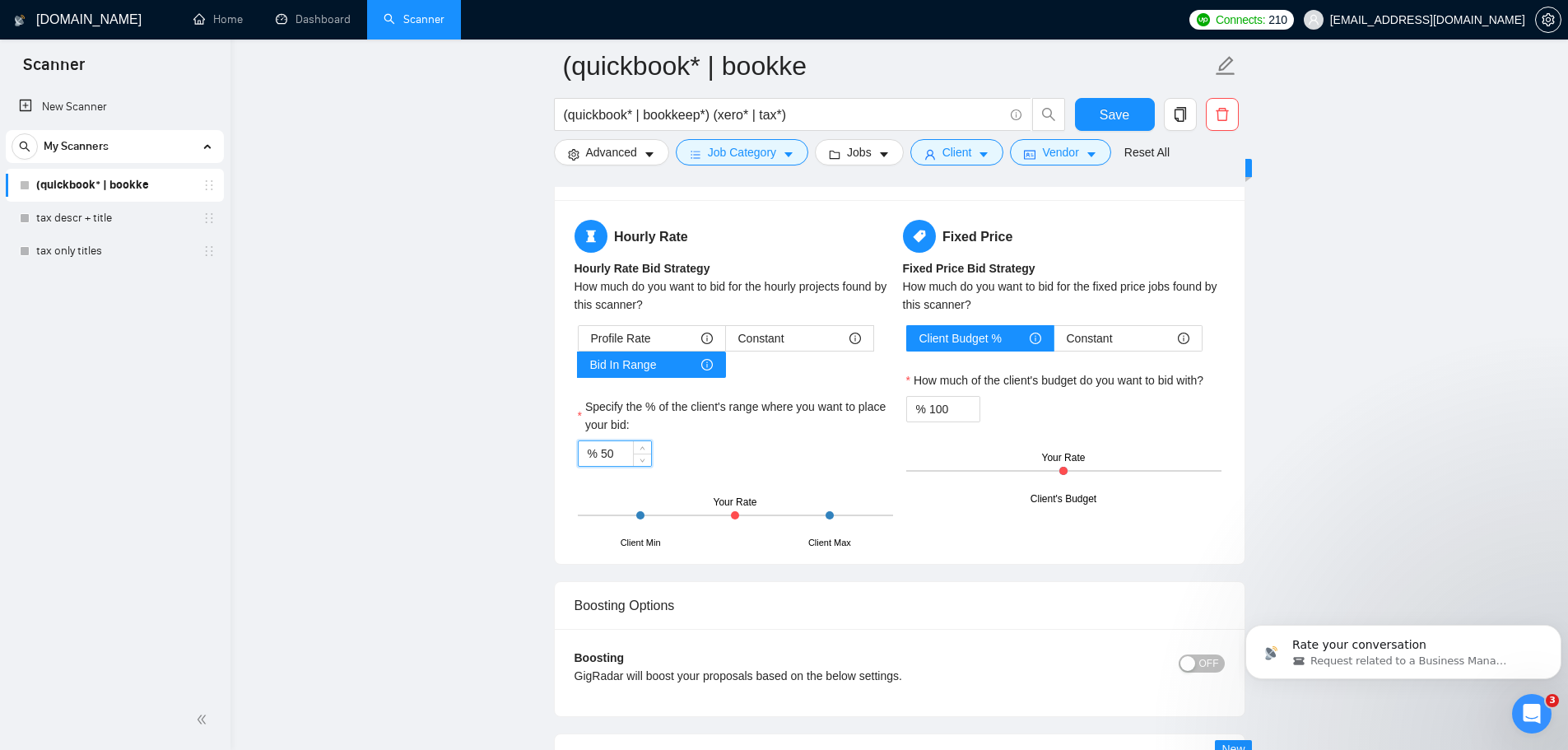
drag, startPoint x: 616, startPoint y: 443, endPoint x: 587, endPoint y: 444, distance: 29.0
click at [587, 444] on div "% 50" at bounding box center [615, 453] width 74 height 26
